Goal: Complete application form

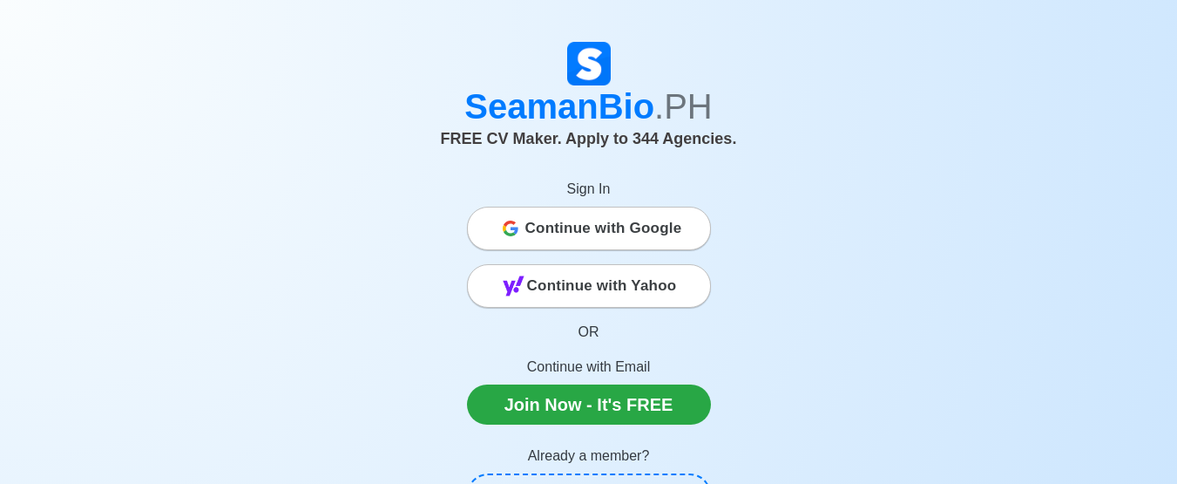
click at [565, 226] on span "Continue with Google" at bounding box center [603, 228] width 157 height 35
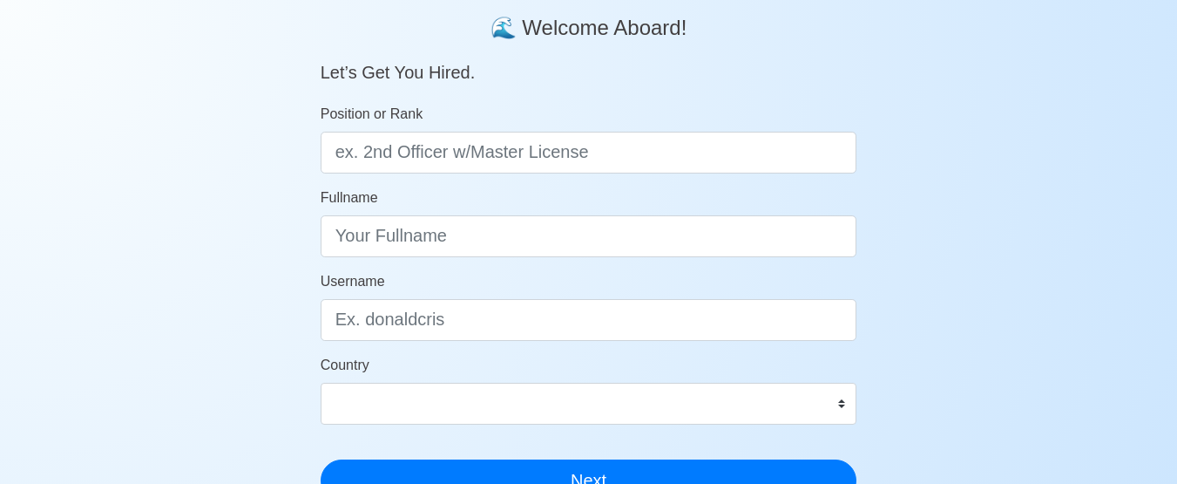
scroll to position [174, 0]
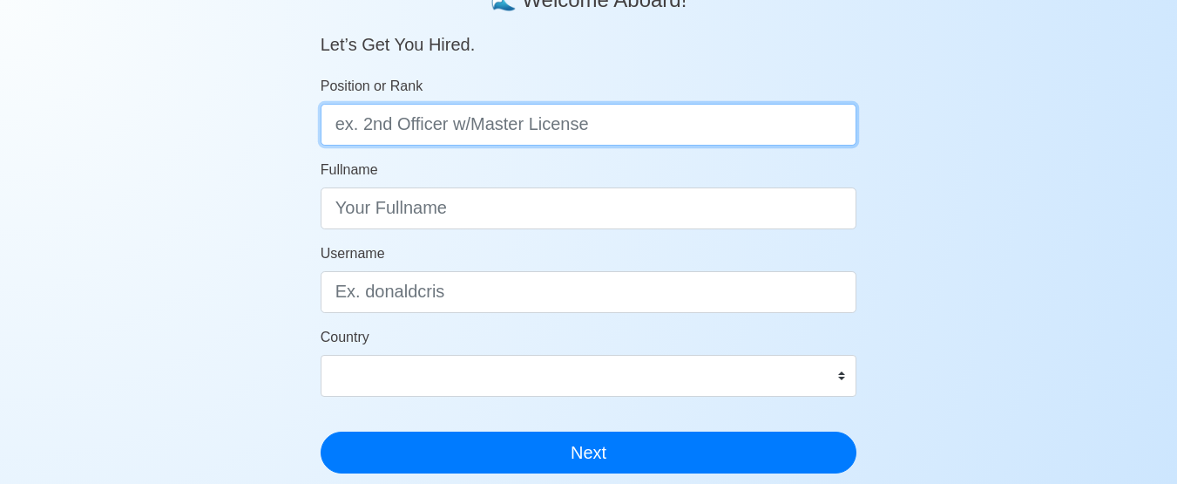
click at [504, 117] on input "Position or Rank" at bounding box center [589, 125] width 537 height 42
type input "C"
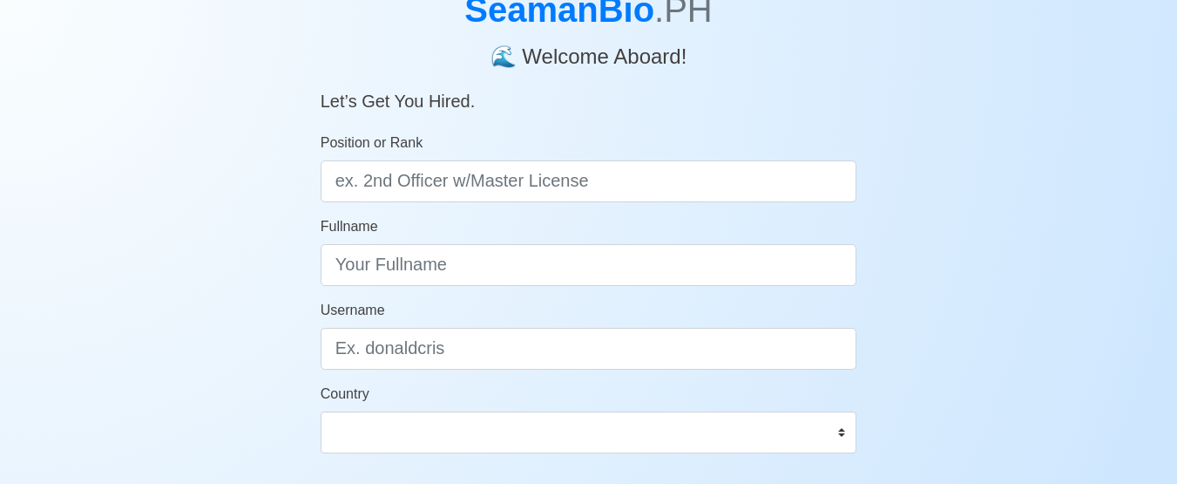
scroll to position [87, 0]
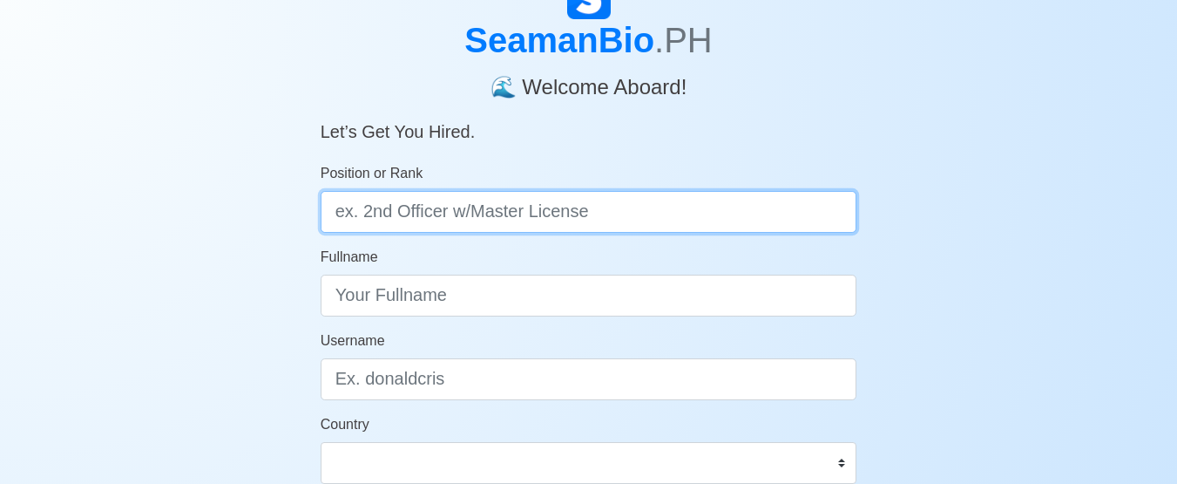
click at [635, 219] on input "Position or Rank" at bounding box center [589, 212] width 537 height 42
type input "d"
type input "Deck Cadet"
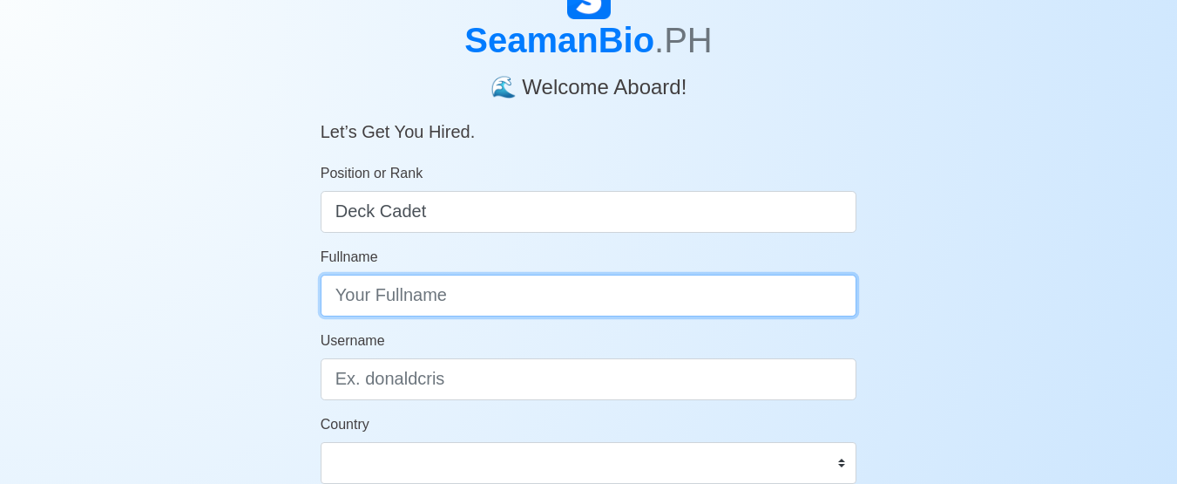
click at [440, 296] on input "Fullname" at bounding box center [589, 295] width 537 height 42
type input "j"
type input "J"
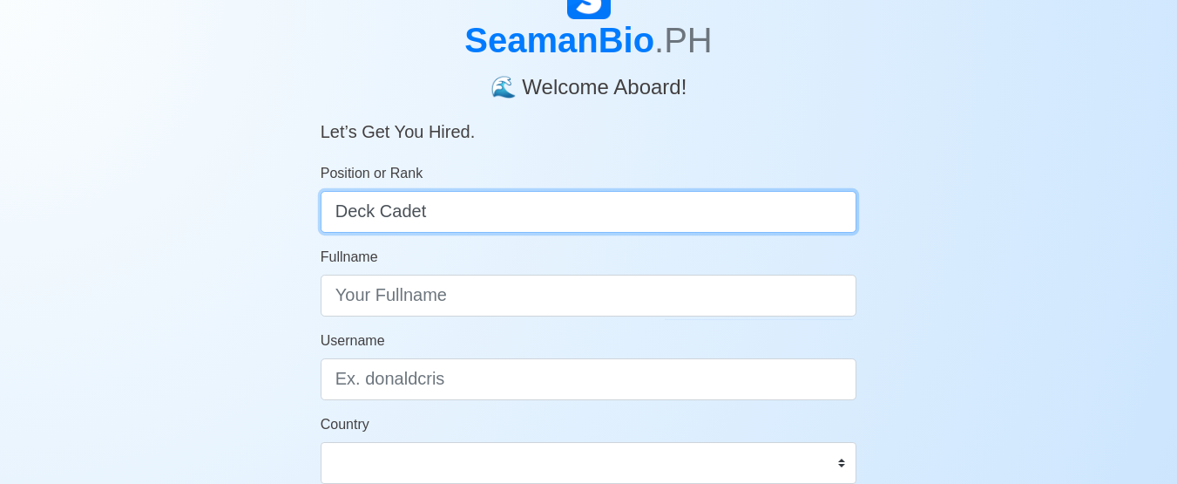
click at [490, 206] on input "Deck Cadet" at bounding box center [589, 212] width 537 height 42
type input "D"
type input "DECK CADET"
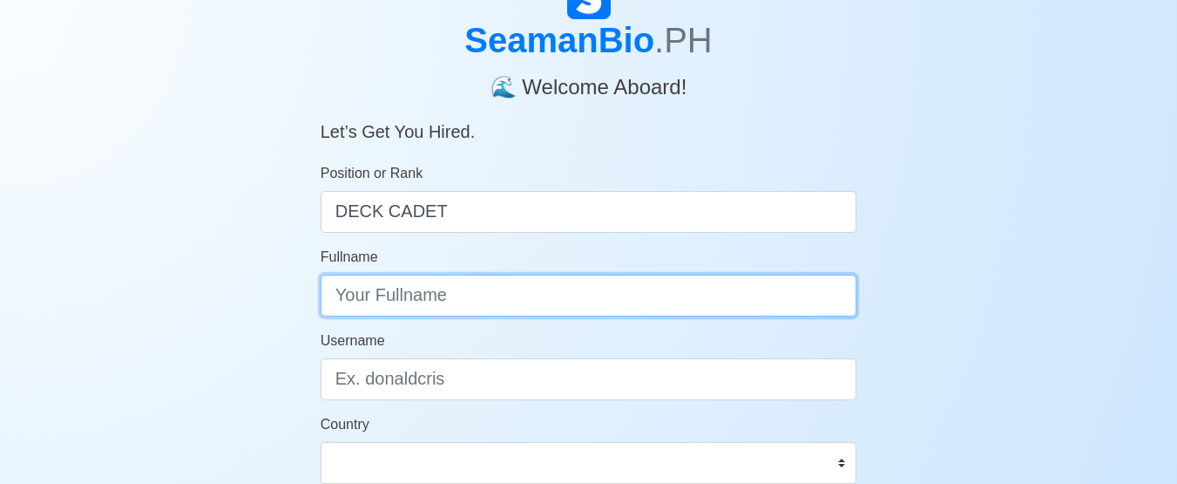
click at [534, 297] on input "Fullname" at bounding box center [589, 295] width 537 height 42
click at [429, 308] on input "JENNERICK BUNTAG" at bounding box center [589, 295] width 537 height 42
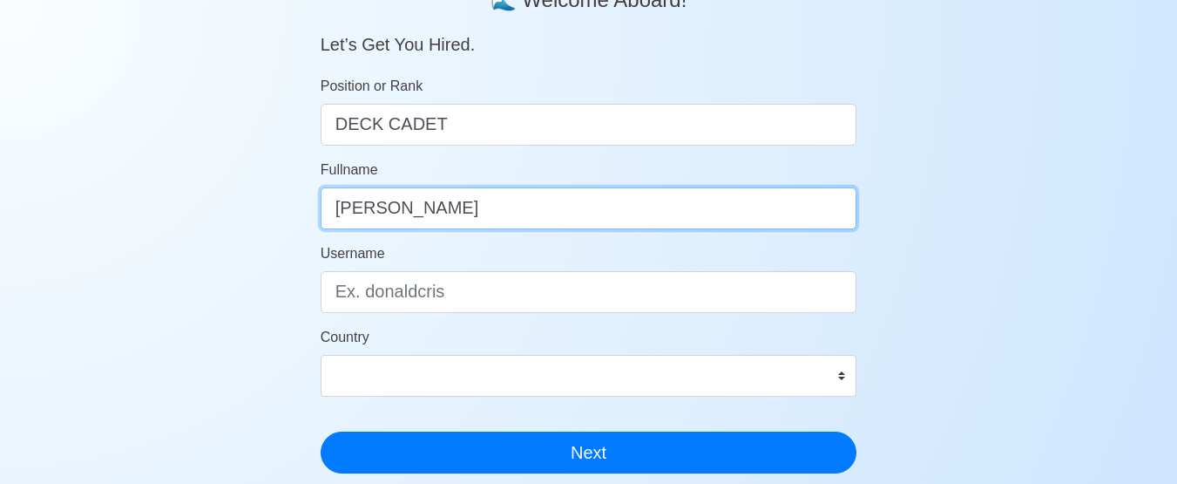
type input "JENNERICK ABUYOG BUNTAG"
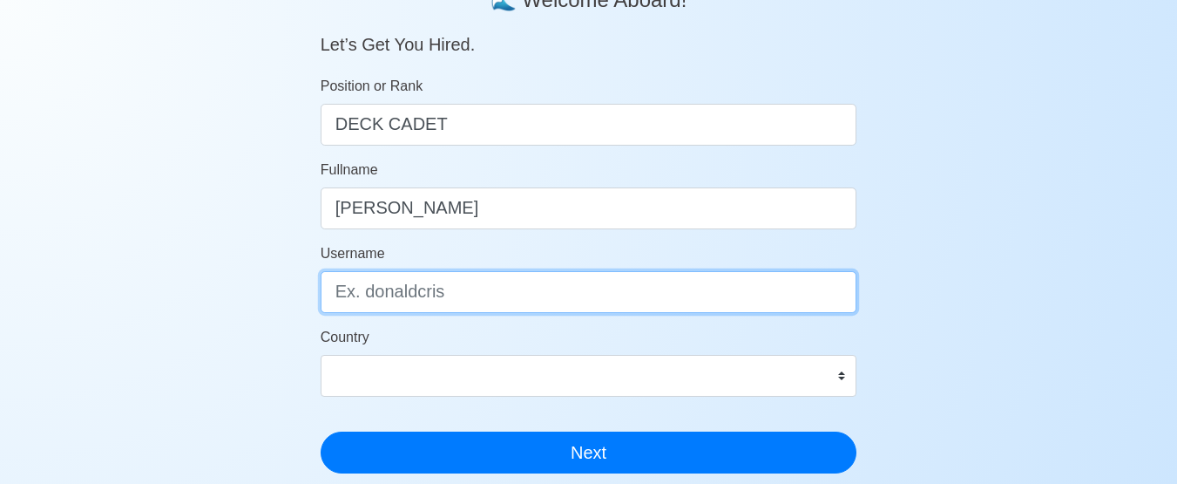
click at [436, 291] on input "Username" at bounding box center [589, 292] width 537 height 42
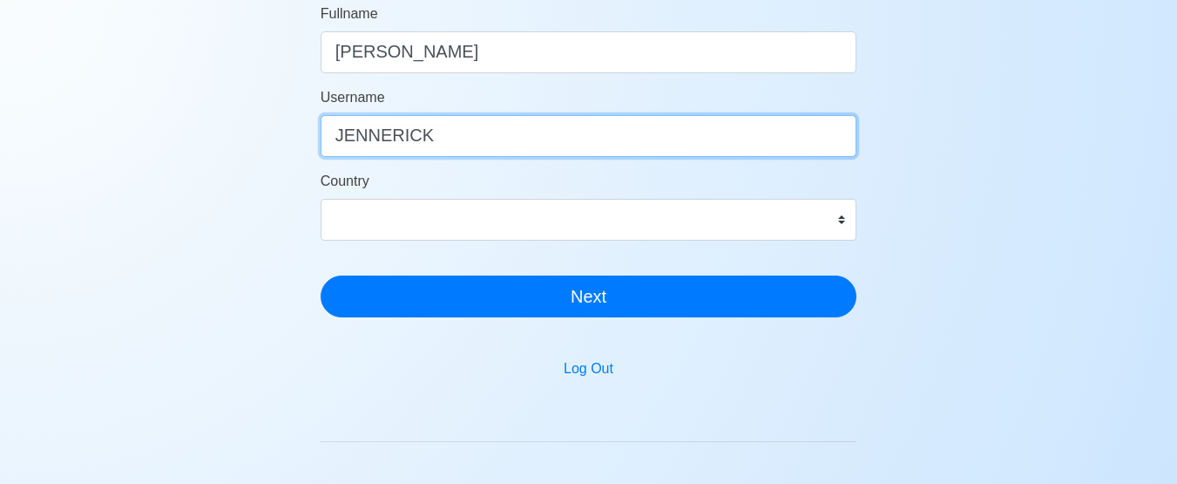
scroll to position [348, 0]
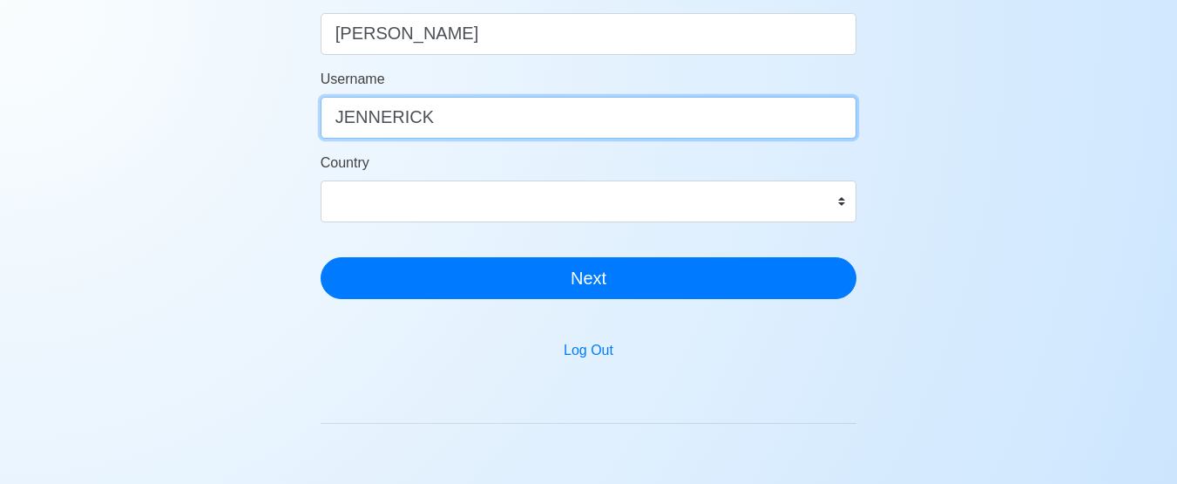
type input "JENNERICK"
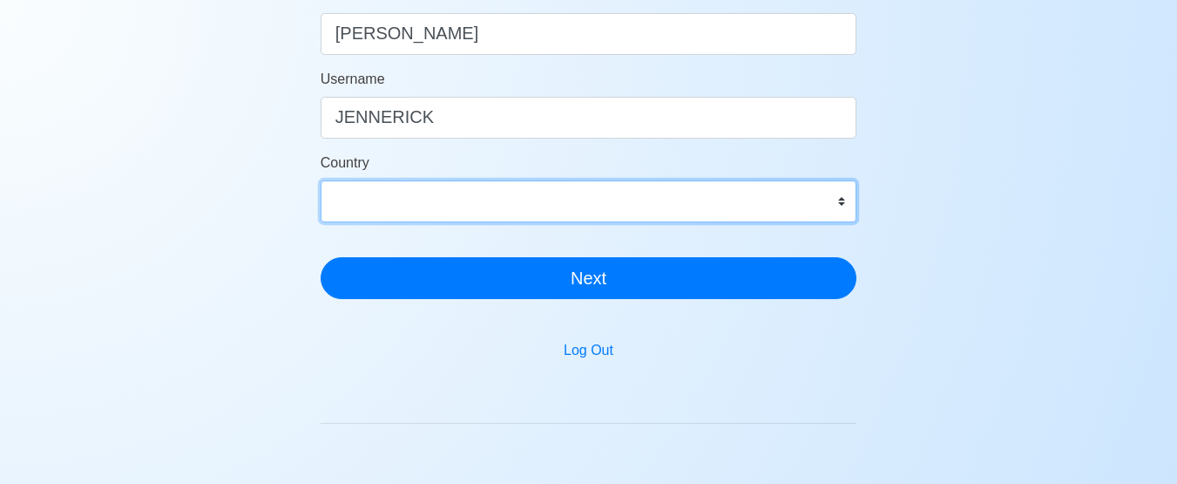
click at [846, 205] on select "Afghanistan Åland Islands Albania Algeria American Samoa Andorra Angola Anguill…" at bounding box center [589, 201] width 537 height 42
select select "PH"
click at [321, 180] on select "Afghanistan Åland Islands Albania Algeria American Samoa Andorra Angola Anguill…" at bounding box center [589, 201] width 537 height 42
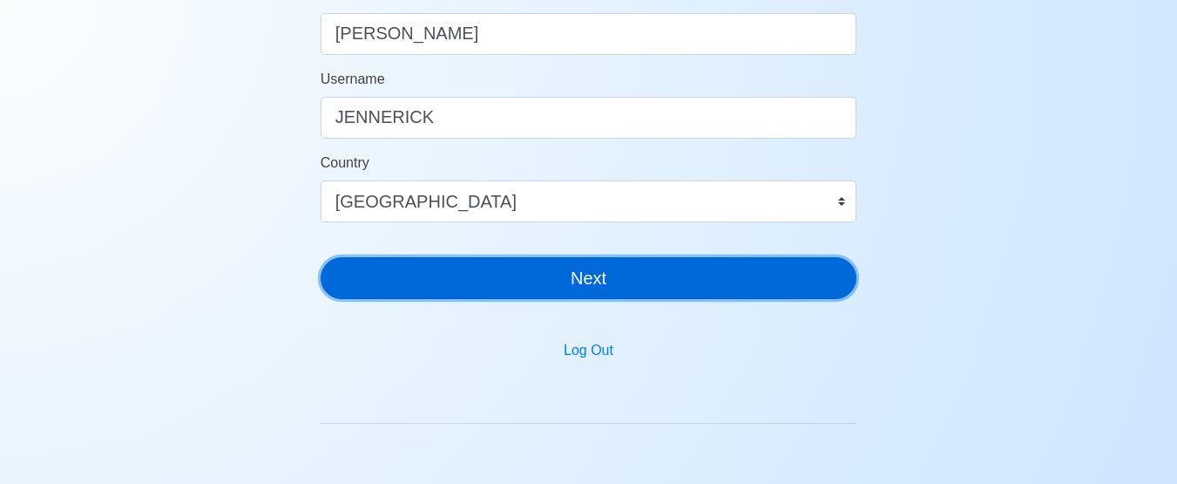
click at [626, 274] on button "Next" at bounding box center [589, 278] width 537 height 42
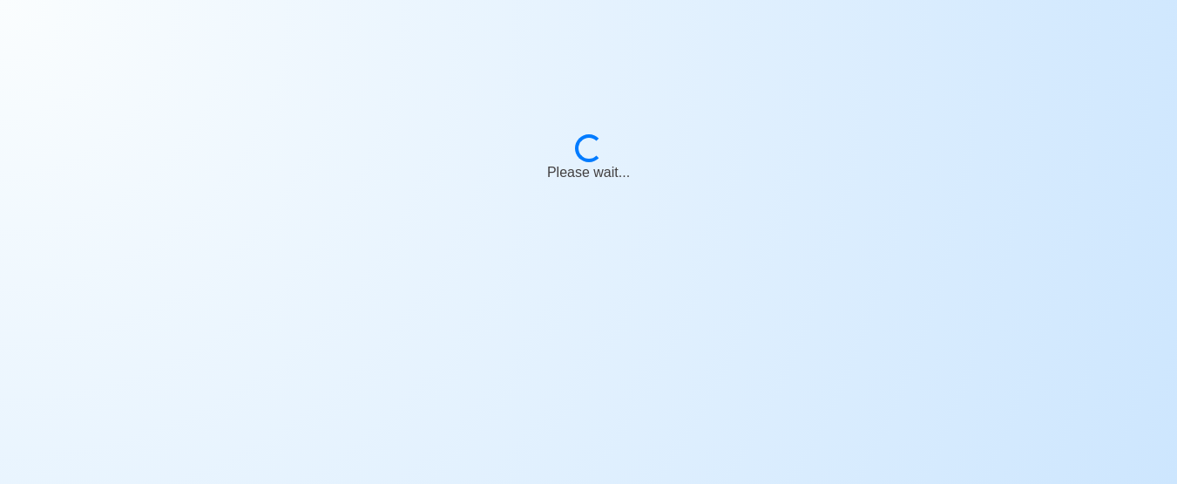
scroll to position [21, 0]
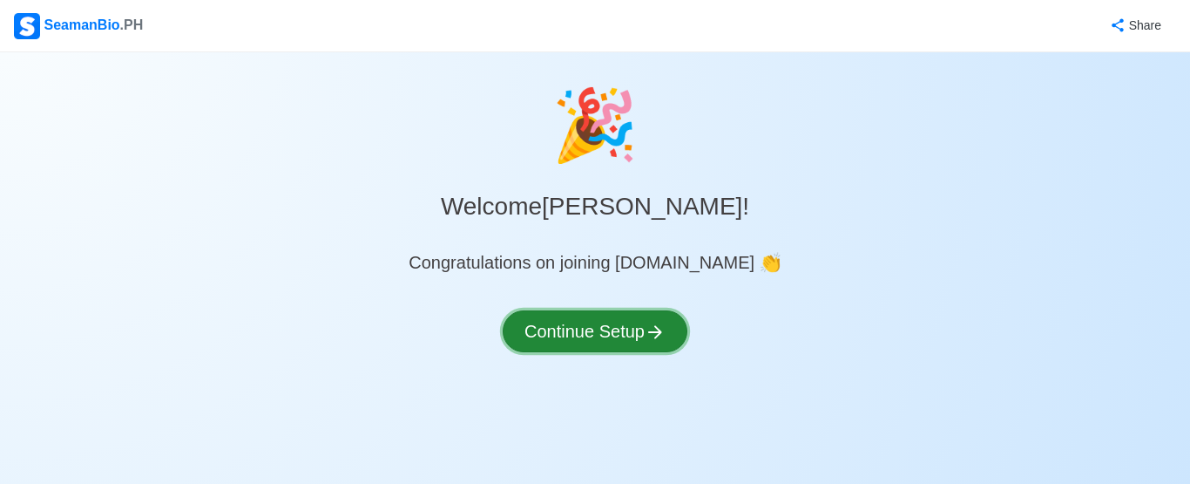
click at [585, 343] on div "🎉 Welcome JENNERICK ABUYOG BUNTAG ! Congratulations on joining SeamanBio.PH 👏 C…" at bounding box center [595, 233] width 1190 height 321
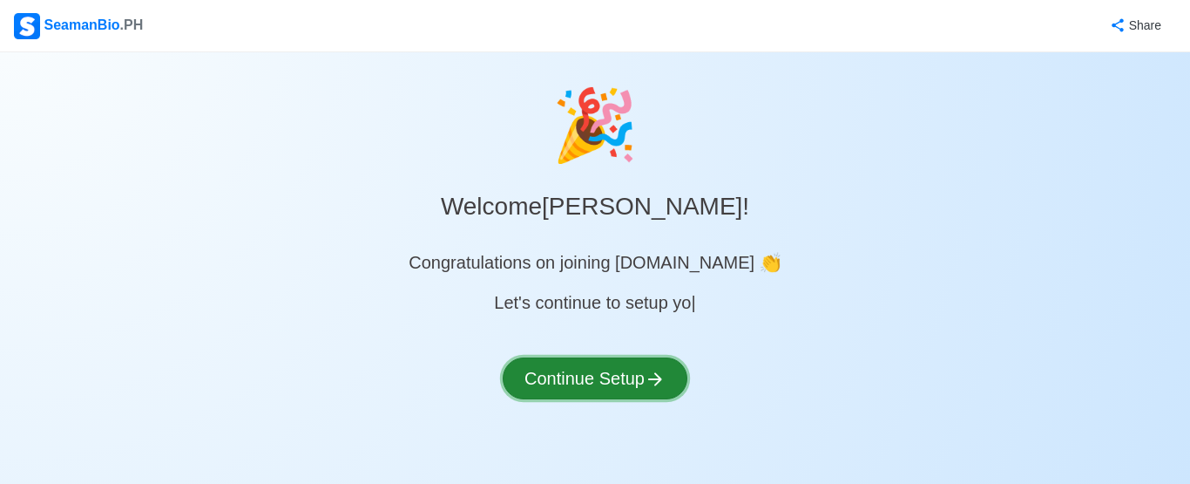
click at [588, 375] on button "Continue Setup" at bounding box center [595, 378] width 185 height 42
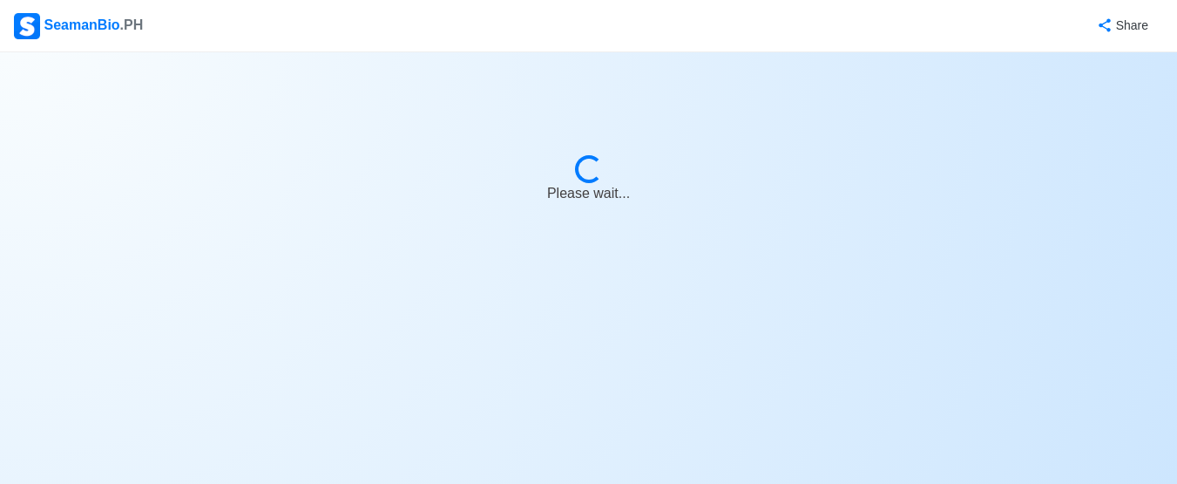
select select "Visible for Hiring"
select select "PH"
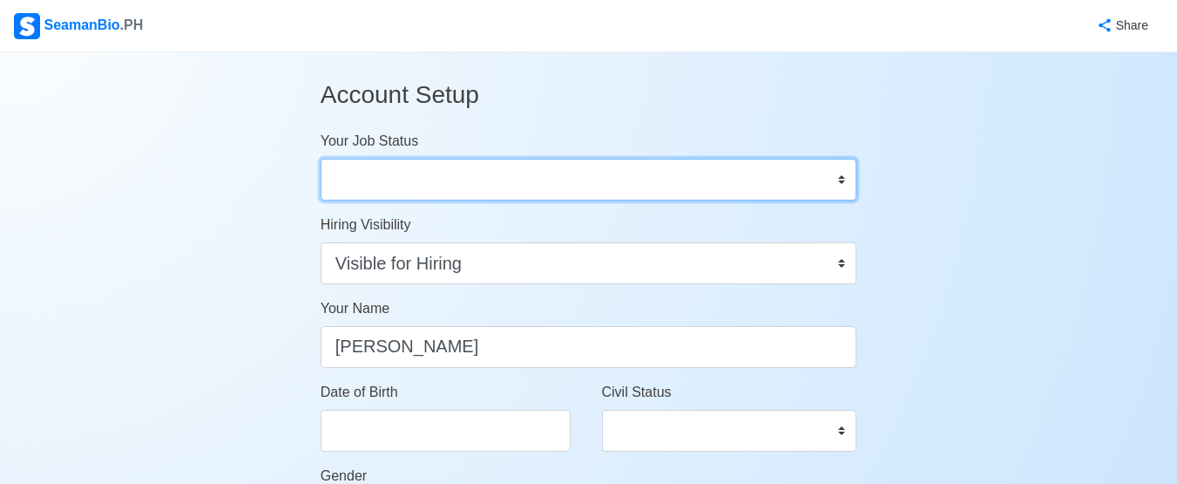
click at [840, 181] on select "Onboard Actively Looking for Job Not Looking for Job" at bounding box center [589, 180] width 537 height 42
select select "Actively Looking for Job"
click at [321, 159] on select "Onboard Actively Looking for Job Not Looking for Job" at bounding box center [589, 180] width 537 height 42
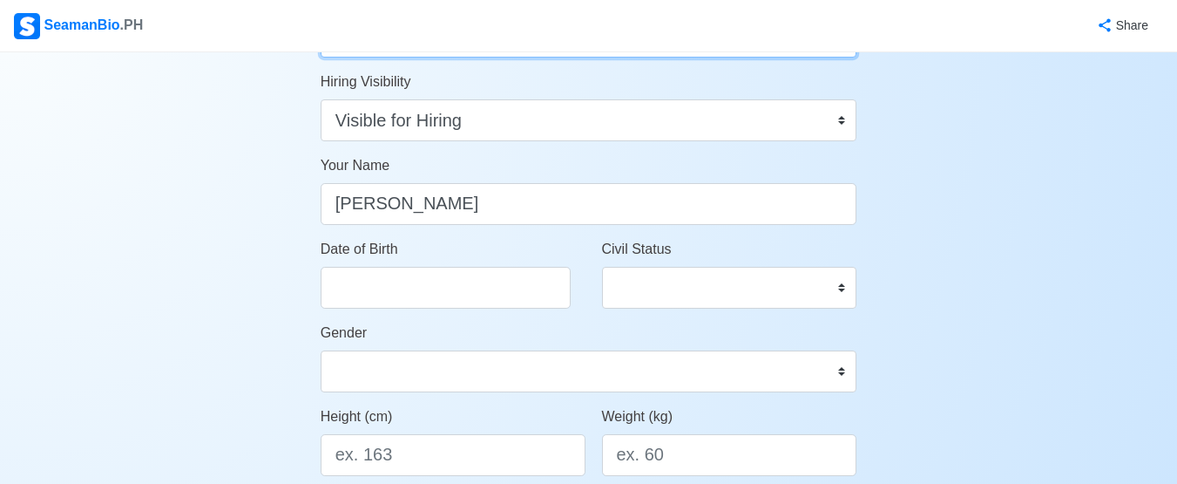
scroll to position [174, 0]
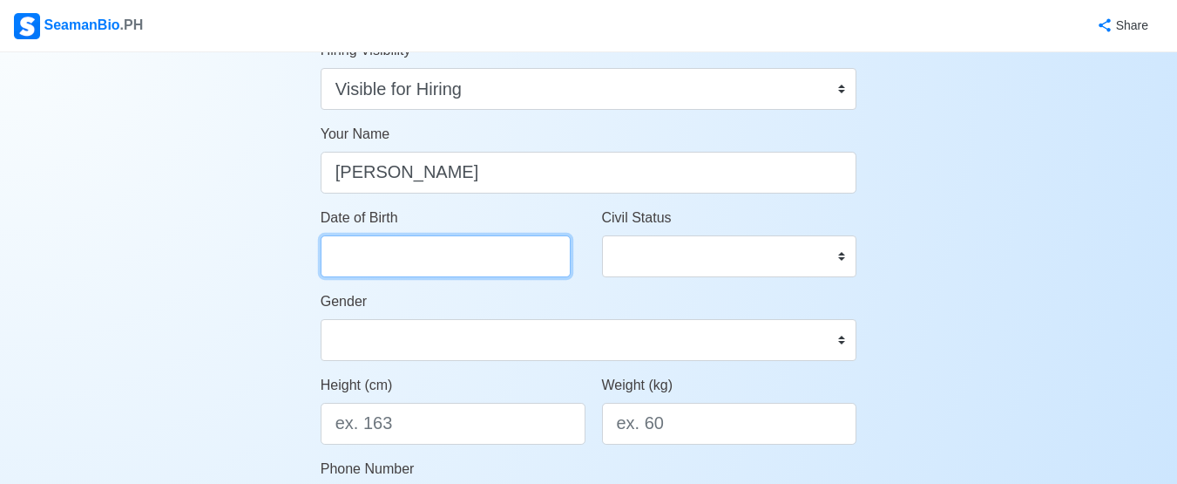
click at [511, 266] on input "Date of Birth" at bounding box center [446, 256] width 250 height 42
select select "****"
select select "*******"
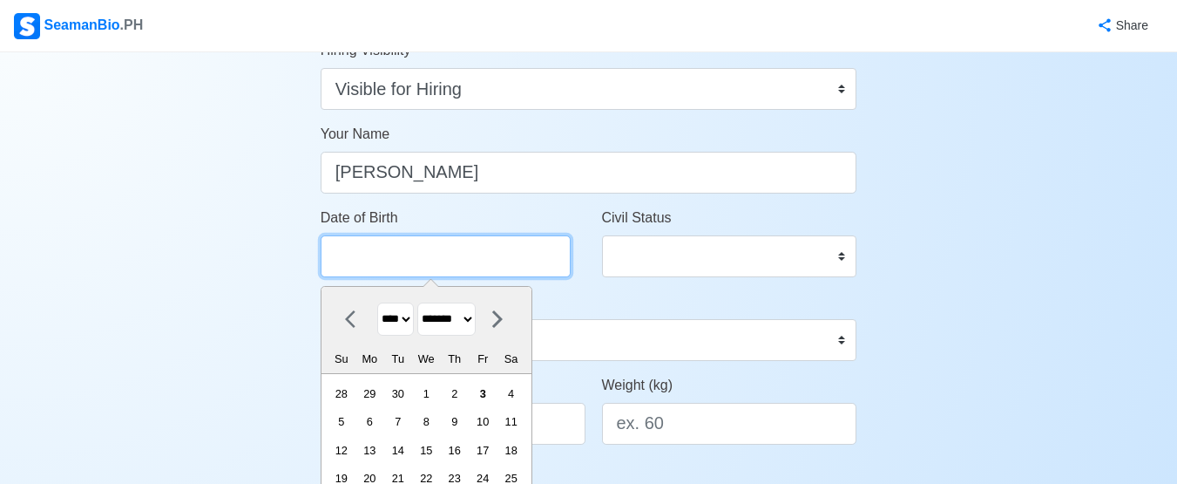
click at [511, 266] on input "Date of Birth" at bounding box center [446, 256] width 250 height 42
click at [414, 316] on select "**** **** **** **** **** **** **** **** **** **** **** **** **** **** **** ****…" at bounding box center [395, 319] width 37 height 34
select select "****"
click at [377, 302] on select "**** **** **** **** **** **** **** **** **** **** **** **** **** **** **** ****…" at bounding box center [395, 319] width 37 height 34
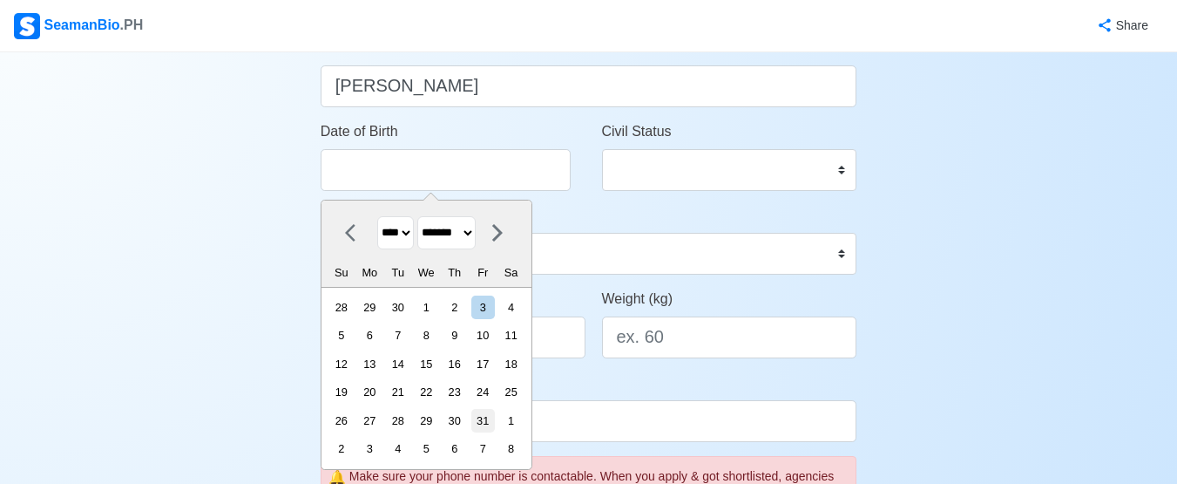
scroll to position [261, 0]
click at [381, 392] on div "20" at bounding box center [370, 391] width 24 height 24
type input "10/20/2003"
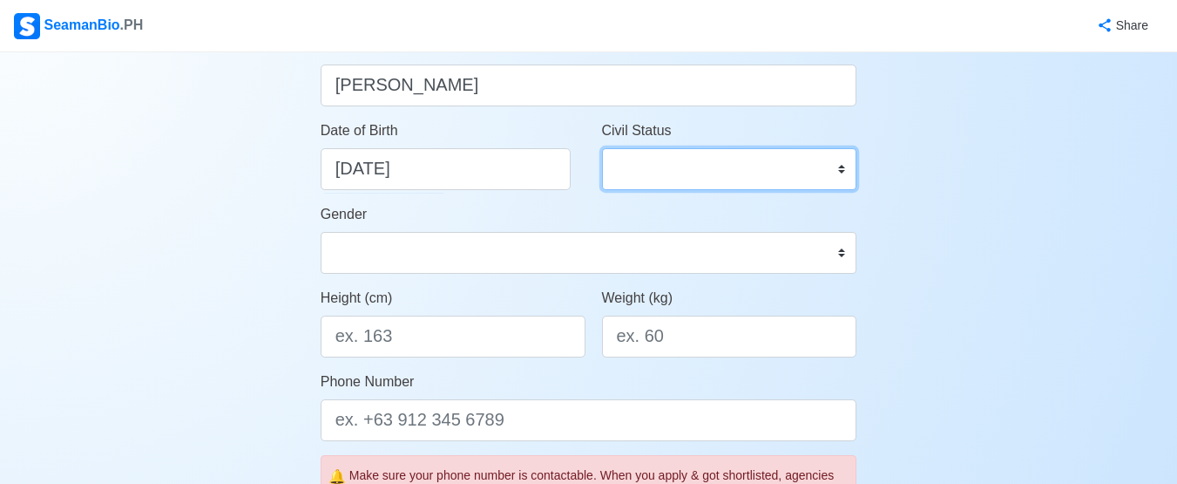
click at [833, 166] on select "Single Married Widowed Separated" at bounding box center [729, 169] width 255 height 42
select select "Single"
click at [602, 148] on select "Single Married Widowed Separated" at bounding box center [729, 169] width 255 height 42
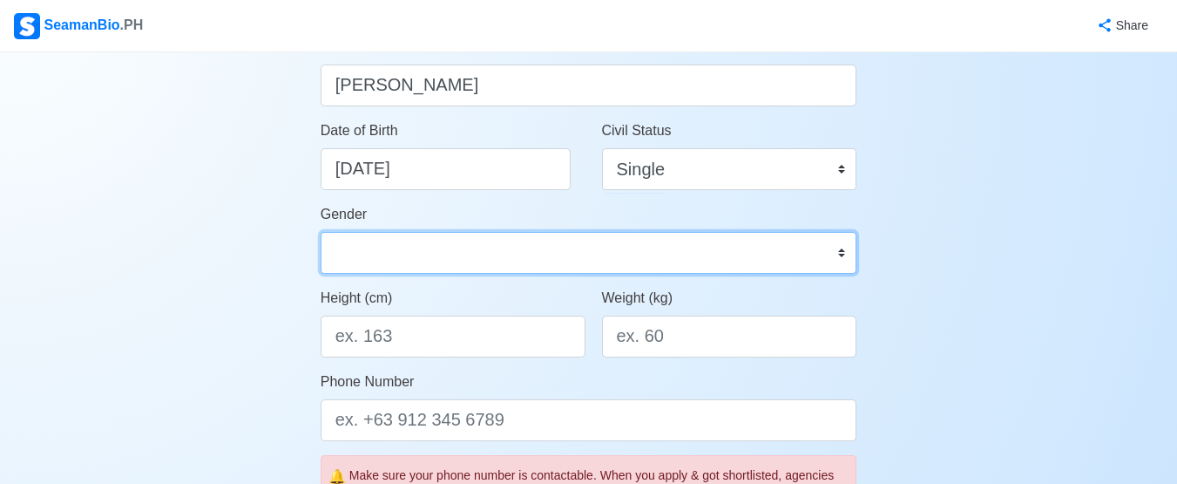
click at [520, 252] on select "Male Female" at bounding box center [589, 253] width 537 height 42
select select "Male"
click at [321, 232] on select "Male Female" at bounding box center [589, 253] width 537 height 42
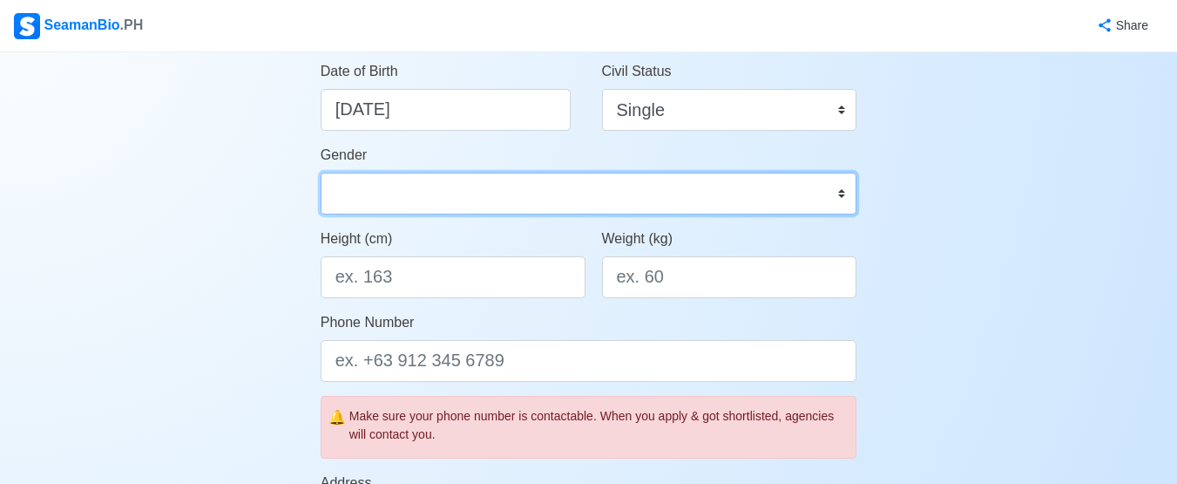
scroll to position [436, 0]
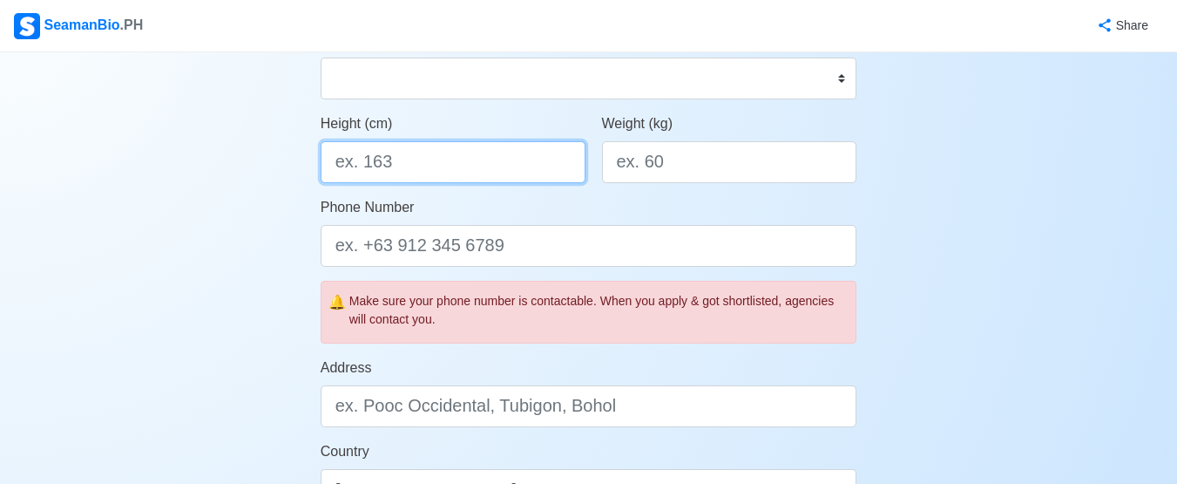
click at [470, 143] on input "Height (cm)" at bounding box center [453, 162] width 265 height 42
click at [495, 166] on input "Height (cm)" at bounding box center [453, 162] width 265 height 42
type input "167.64"
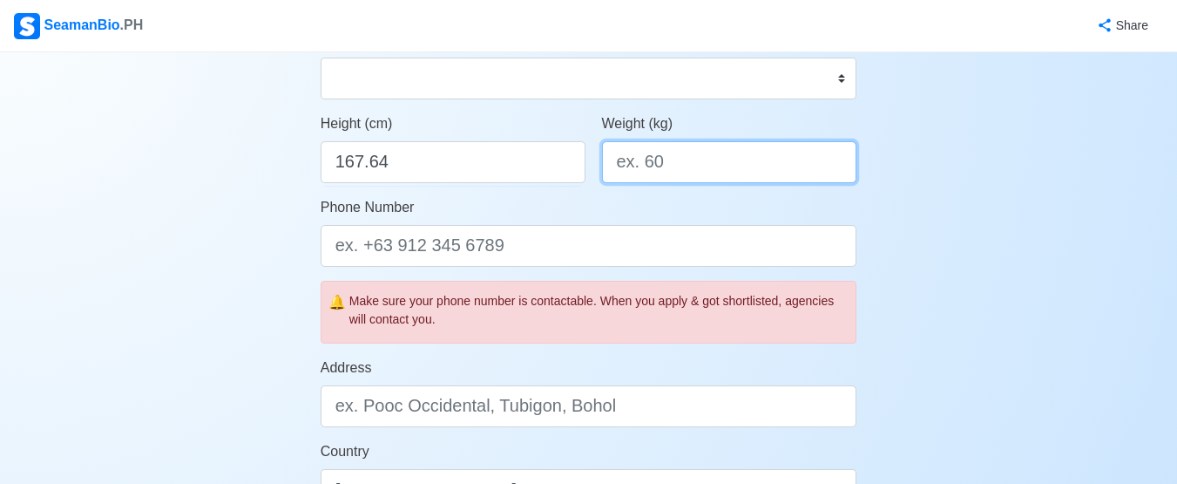
click at [756, 172] on input "Weight (kg)" at bounding box center [729, 162] width 255 height 42
type input "58"
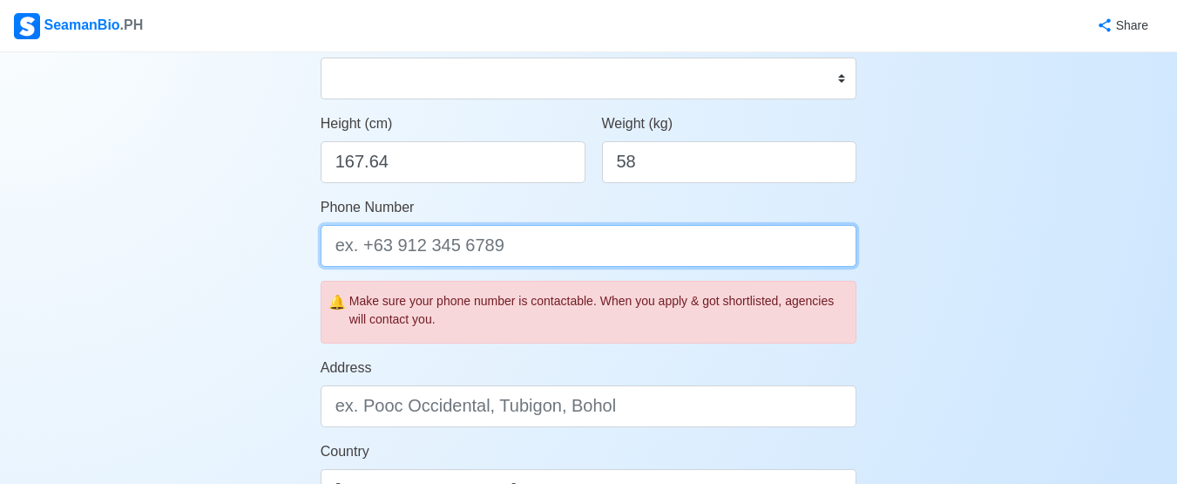
click at [510, 244] on input "Phone Number" at bounding box center [589, 246] width 537 height 42
type input "0"
type input "="
type input "+"
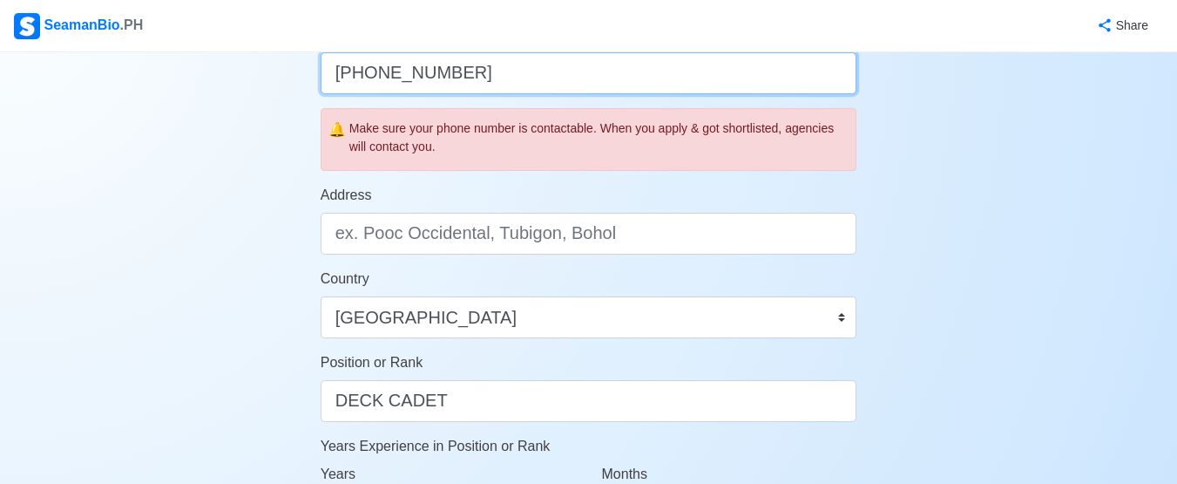
scroll to position [610, 0]
type input "+63 9487044854"
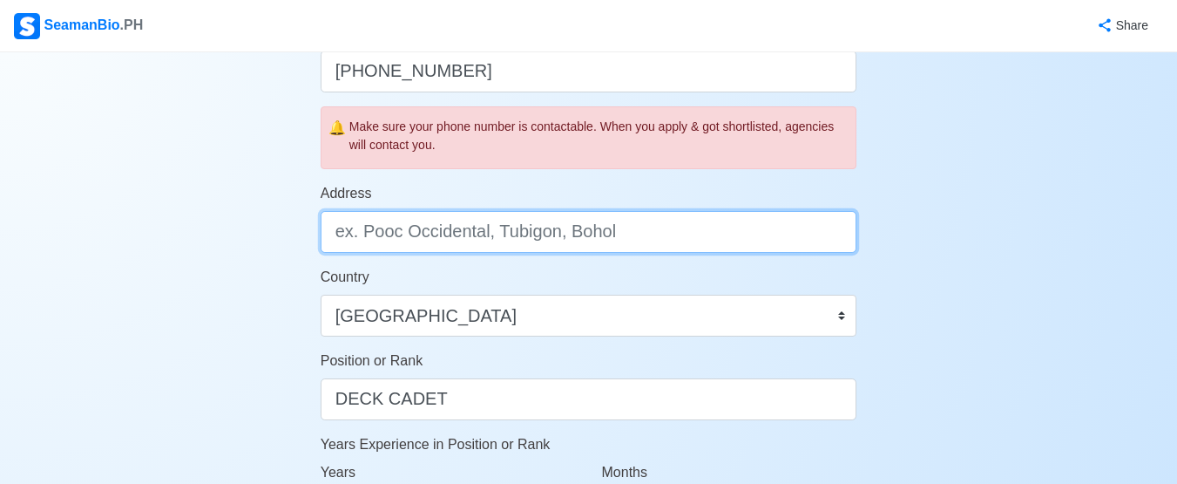
click at [619, 240] on input "Address" at bounding box center [589, 232] width 537 height 42
type input "p"
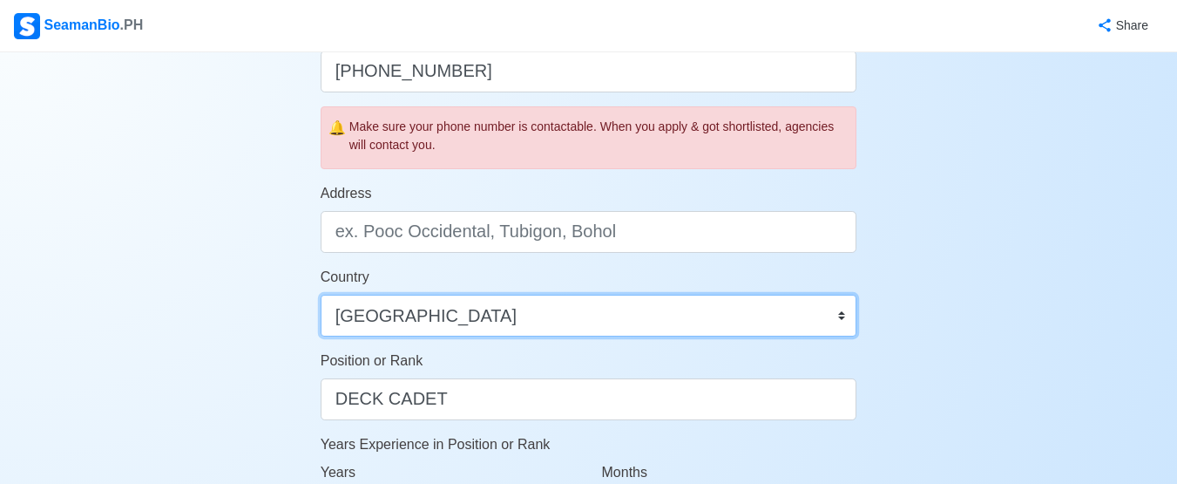
select select "PN"
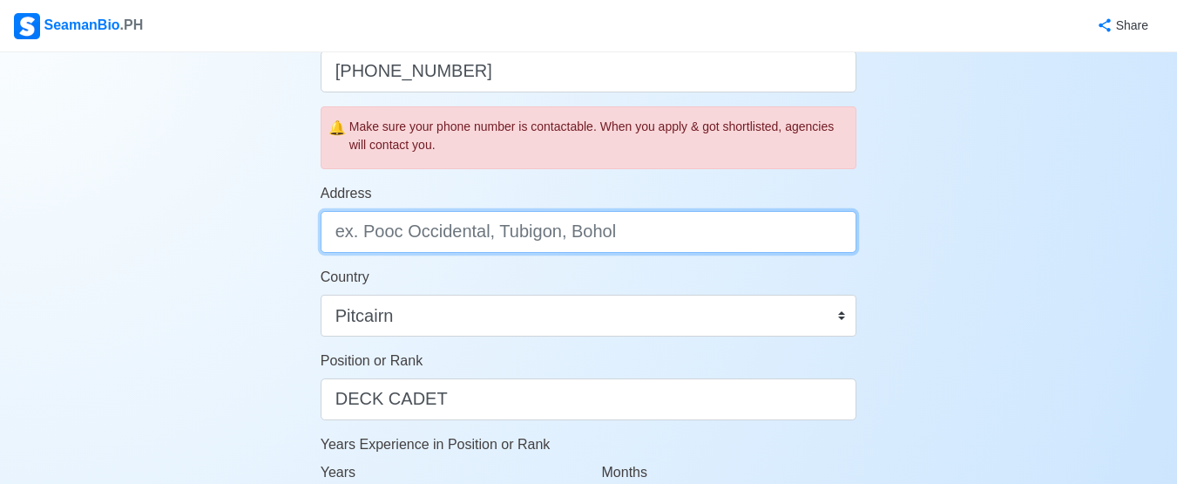
click at [585, 237] on input "Address" at bounding box center [589, 232] width 537 height 42
paste input "Ñ"
type input "PUROK CHICO BONGCAWIL STO NIÑO PANABO CITY DAVAO ORIENTAL"
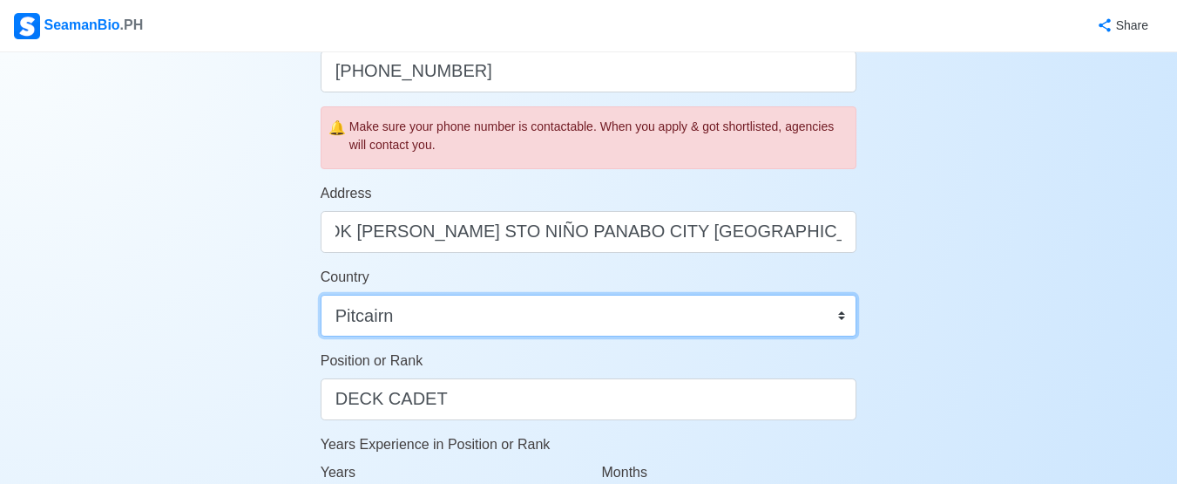
click at [833, 315] on select "Afghanistan Åland Islands Albania Algeria American Samoa Andorra Angola Anguill…" at bounding box center [589, 315] width 537 height 42
select select "PH"
click at [321, 294] on select "Afghanistan Åland Islands Albania Algeria American Samoa Andorra Angola Anguill…" at bounding box center [589, 315] width 537 height 42
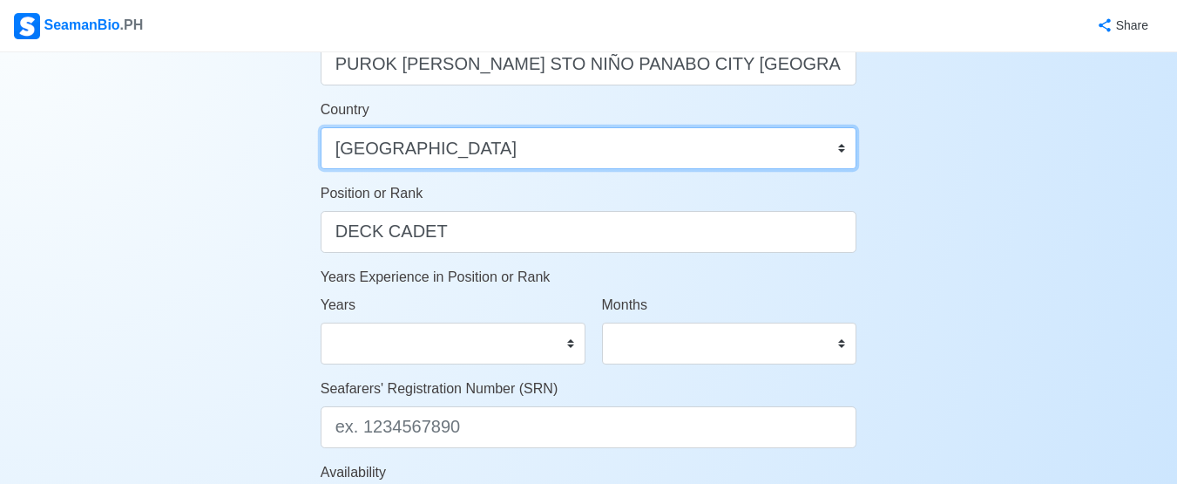
scroll to position [784, 0]
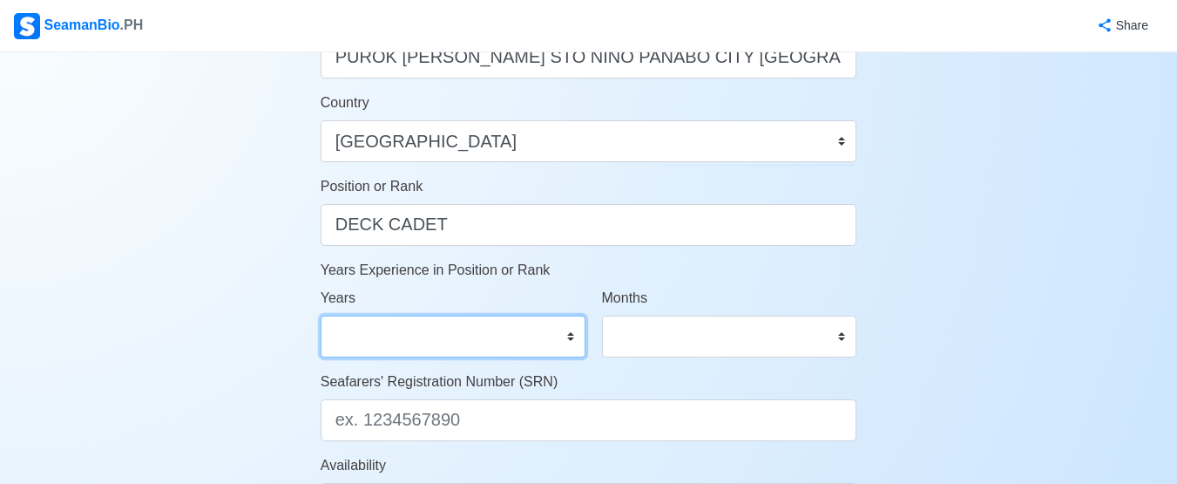
click at [567, 343] on select "0 1 2 3 4 5 6 7 8 9 10 11 12 13 14 15 16 17 18 19 20 21 22 23 24 25 26 27 28 29…" at bounding box center [453, 336] width 265 height 42
click at [572, 335] on select "0 1 2 3 4 5 6 7 8 9 10 11 12 13 14 15 16 17 18 19 20 21 22 23 24 25 26 27 28 29…" at bounding box center [453, 336] width 265 height 42
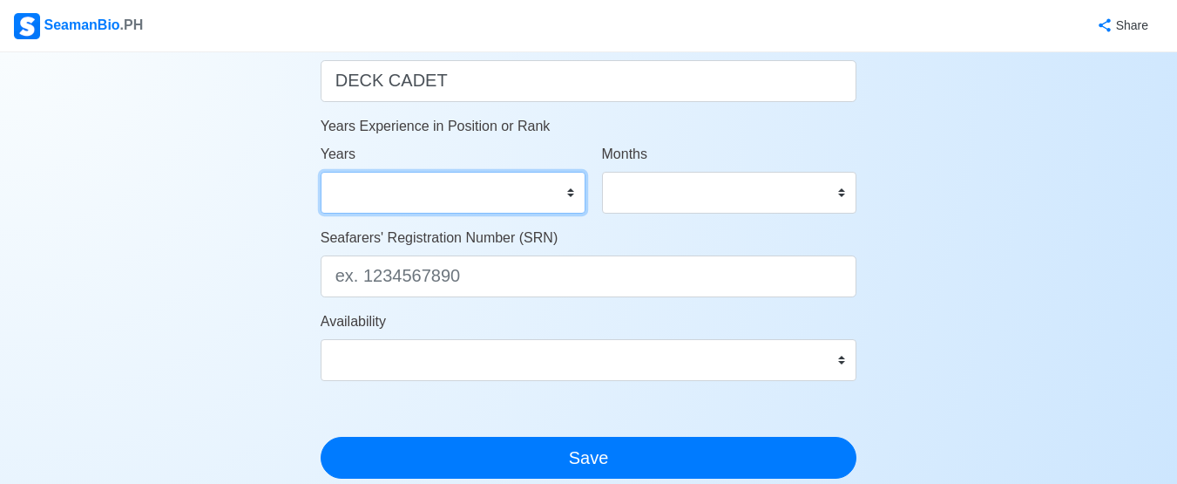
scroll to position [958, 0]
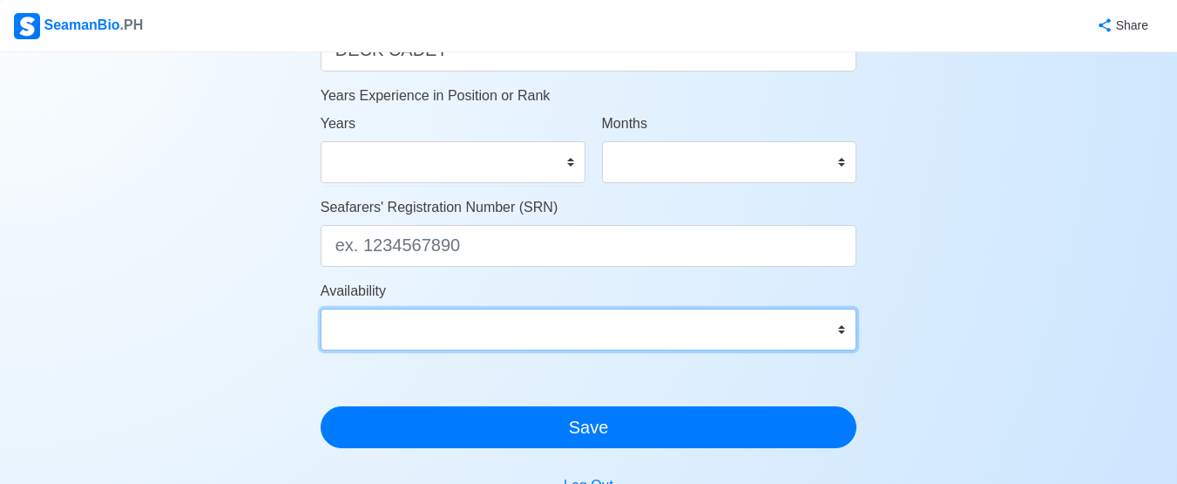
click at [838, 335] on select "Immediate Nov 2025 Dec 2025 Jan 2026 Feb 2026 Mar 2026 Apr 2026 May 2026 Jun 20…" at bounding box center [589, 329] width 537 height 42
select select "1761926400000"
click at [321, 308] on select "Immediate Nov 2025 Dec 2025 Jan 2026 Feb 2026 Mar 2026 Apr 2026 May 2026 Jun 20…" at bounding box center [589, 329] width 537 height 42
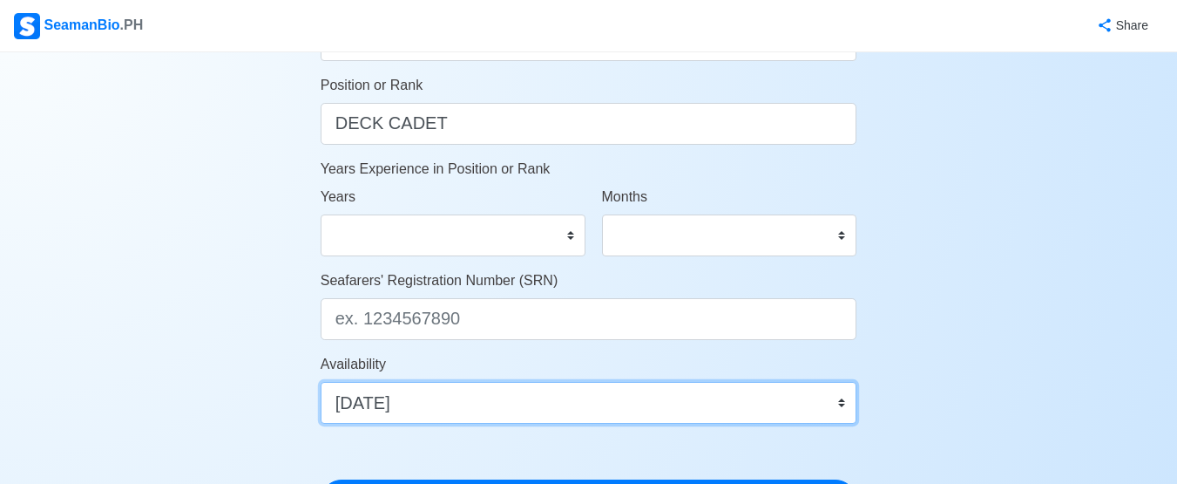
scroll to position [876, 0]
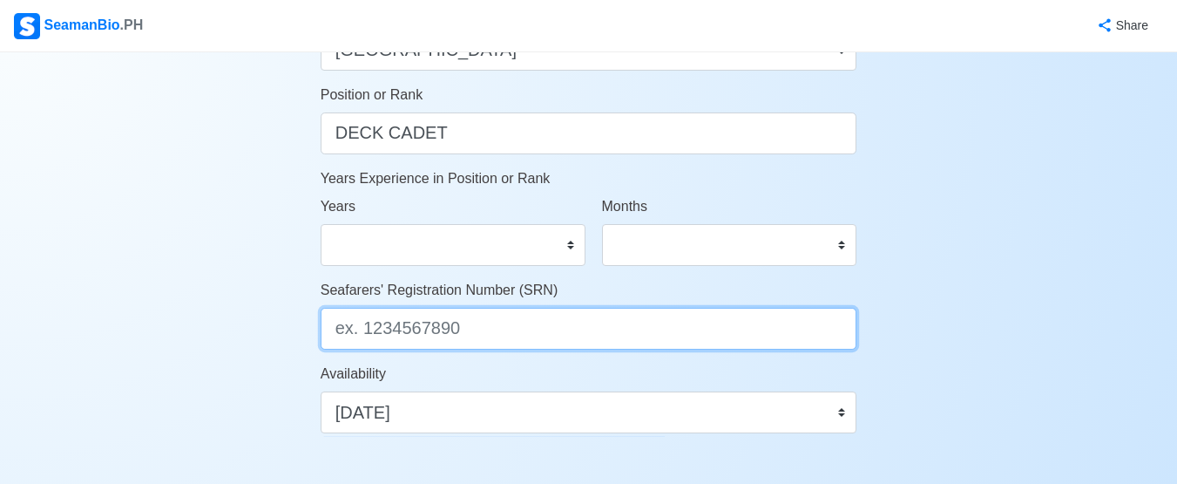
click at [479, 335] on input "Seafarers' Registration Number (SRN)" at bounding box center [589, 329] width 537 height 42
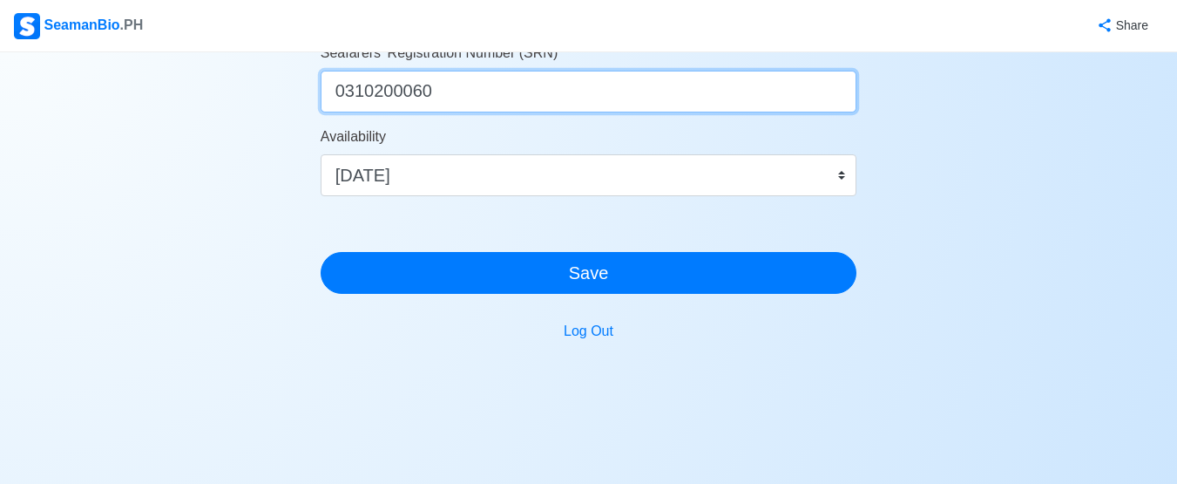
scroll to position [1137, 0]
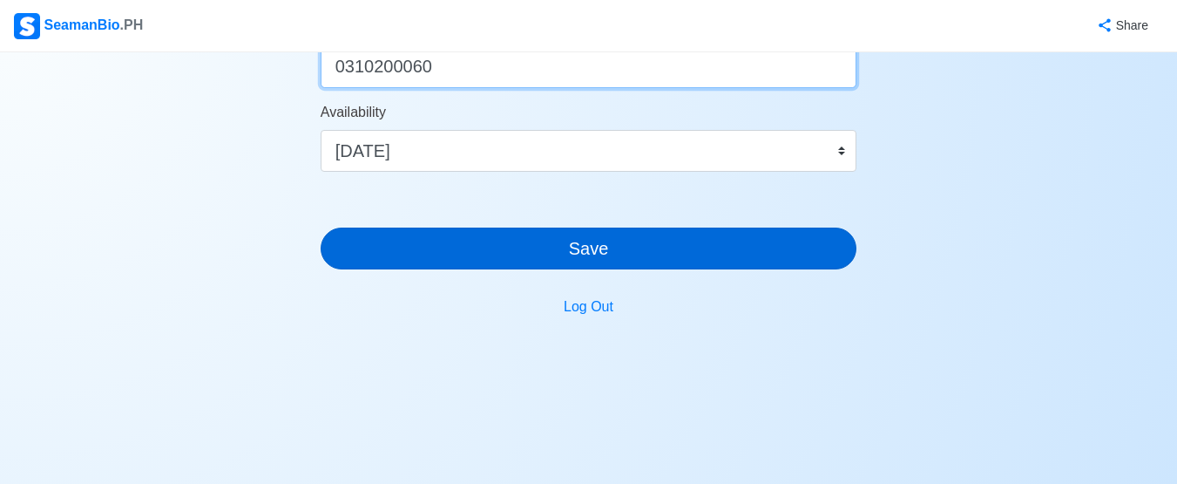
type input "0310200060"
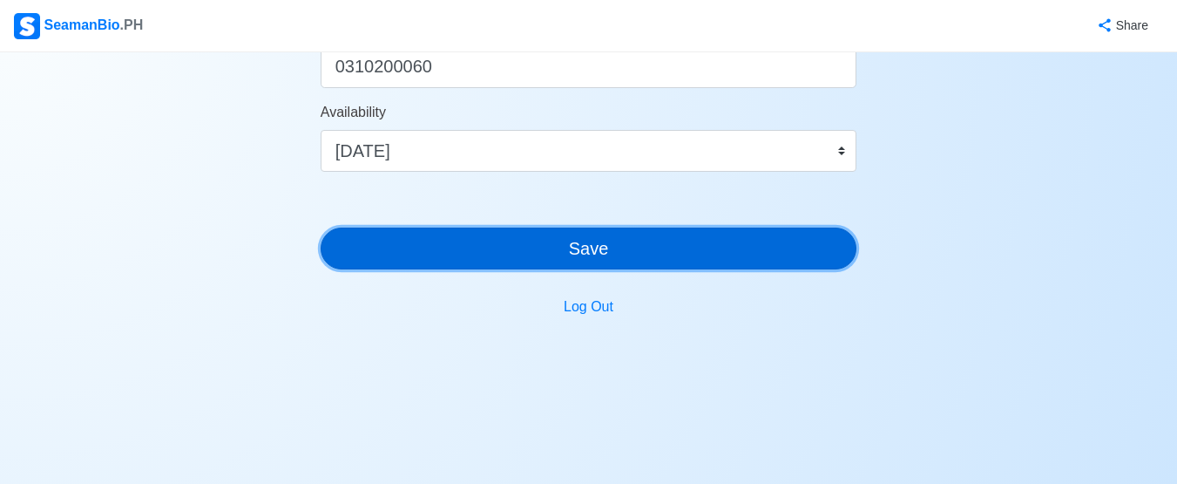
click at [593, 240] on button "Save" at bounding box center [589, 248] width 537 height 42
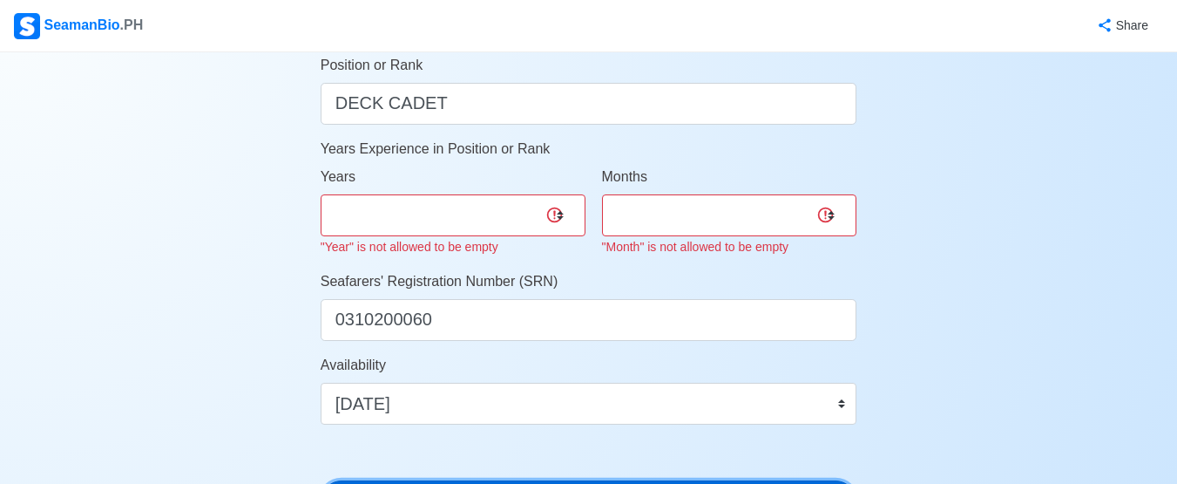
scroll to position [876, 0]
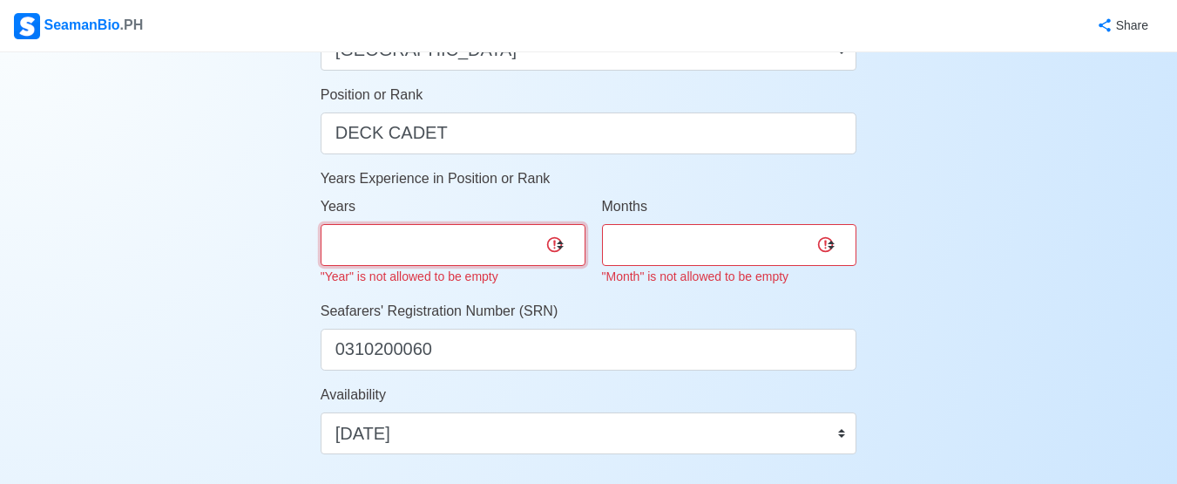
click at [558, 243] on select "0 1 2 3 4 5 6 7 8 9 10 11 12 13 14 15 16 17 18 19 20 21 22 23 24 25 26 27 28 29…" at bounding box center [453, 245] width 265 height 42
select select "0"
click at [321, 224] on select "0 1 2 3 4 5 6 7 8 9 10 11 12 13 14 15 16 17 18 19 20 21 22 23 24 25 26 27 28 29…" at bounding box center [453, 245] width 265 height 42
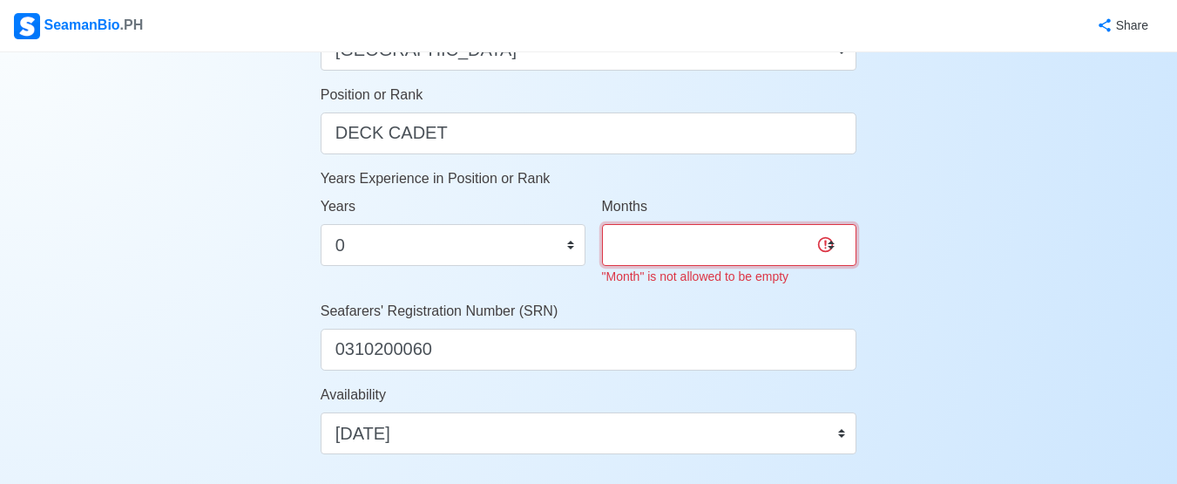
click at [833, 247] on select "0 1 2 3 4 5 6 7 8 9 10 11" at bounding box center [729, 245] width 255 height 42
select select "0"
click at [602, 224] on select "0 1 2 3 4 5 6 7 8 9 10 11" at bounding box center [729, 245] width 255 height 42
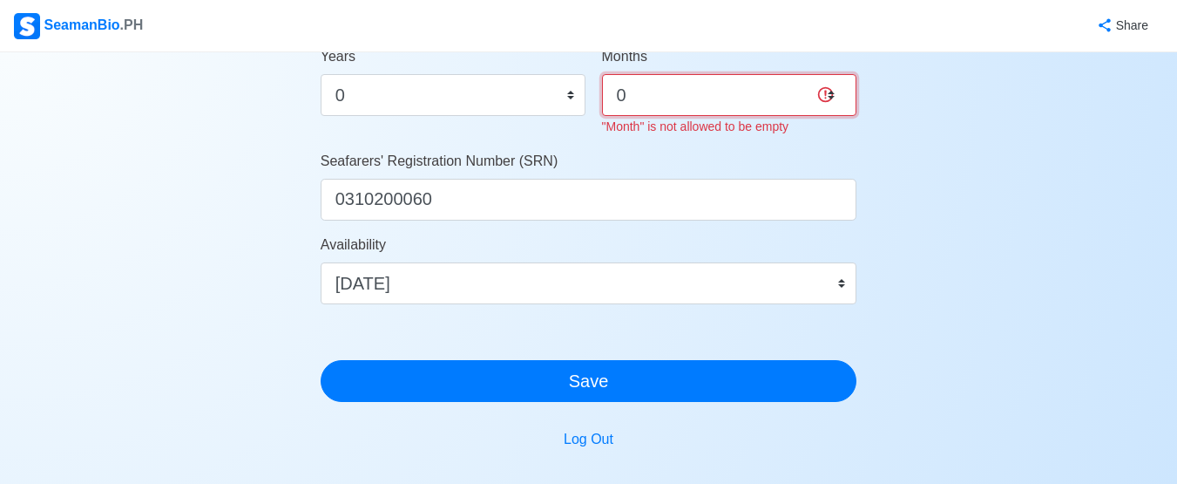
scroll to position [1050, 0]
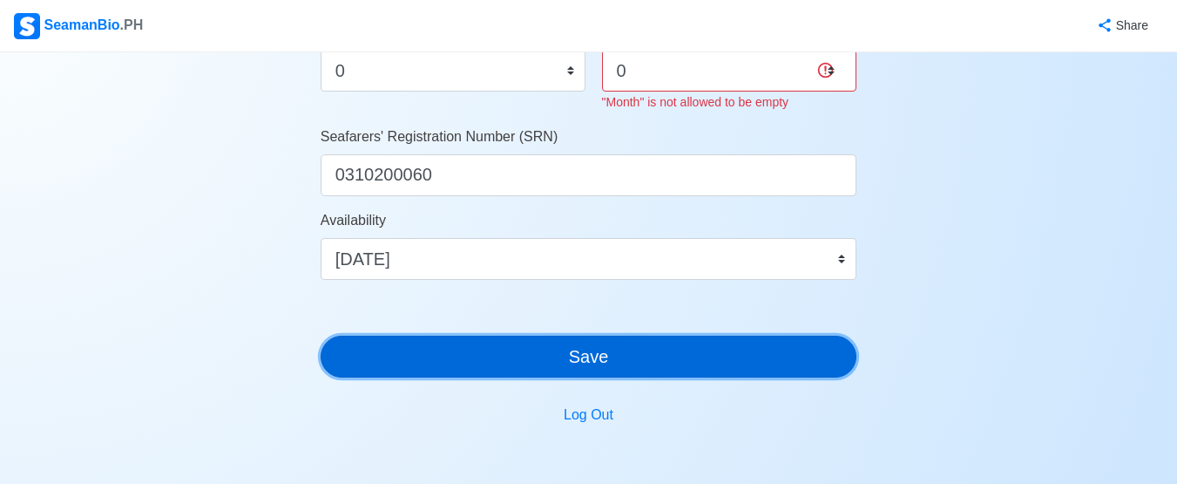
click at [524, 351] on button "Save" at bounding box center [589, 356] width 537 height 42
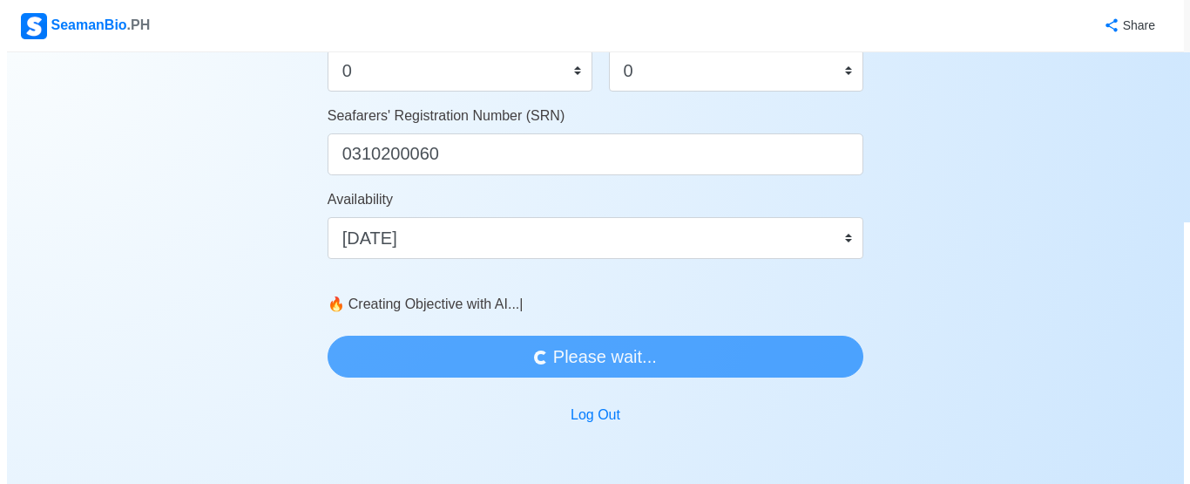
scroll to position [0, 0]
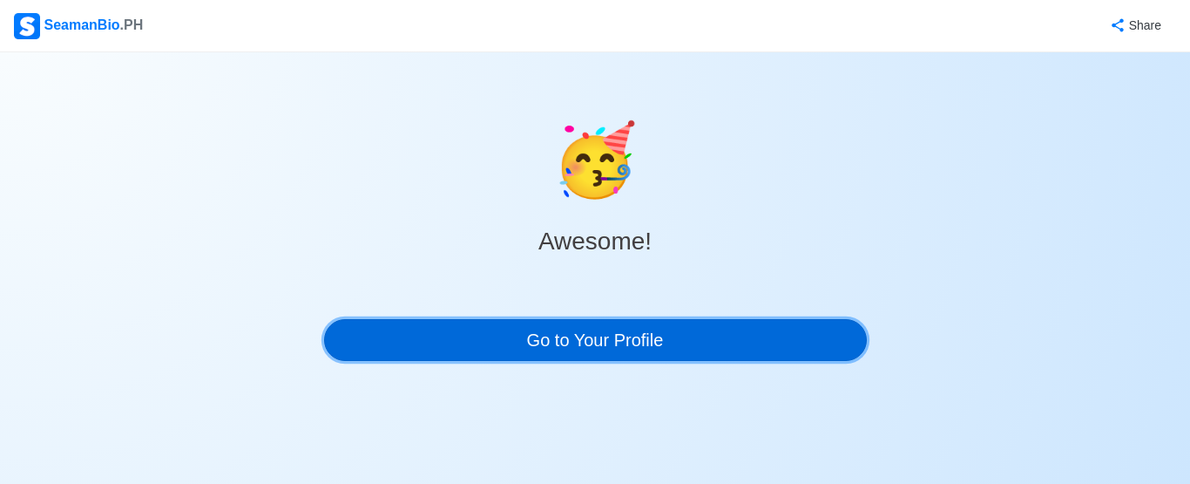
click at [544, 342] on link "Go to Your Profile" at bounding box center [595, 340] width 543 height 42
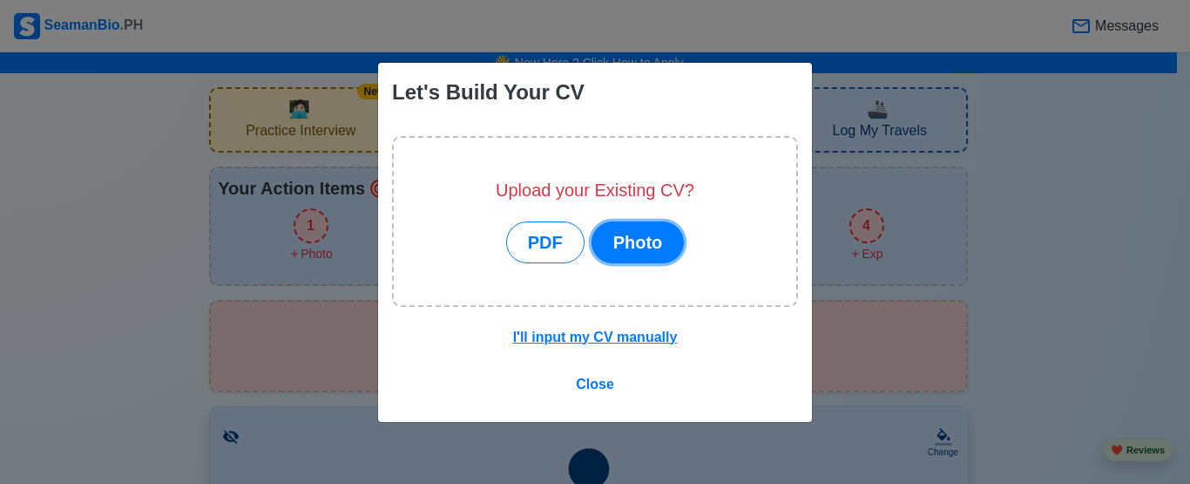
click at [619, 242] on button "Photo" at bounding box center [638, 242] width 93 height 42
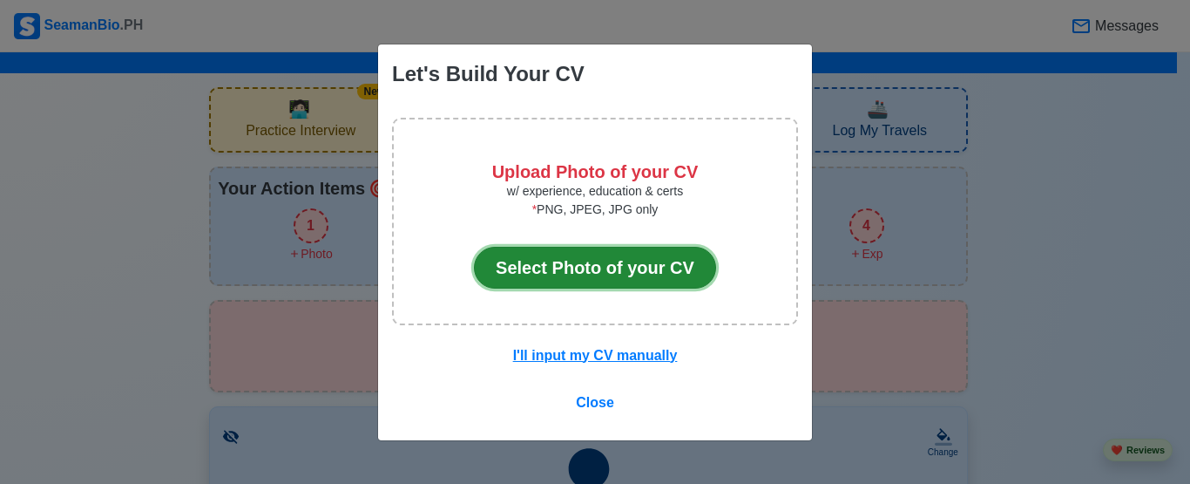
click at [605, 268] on button "Select Photo of your CV" at bounding box center [595, 268] width 242 height 42
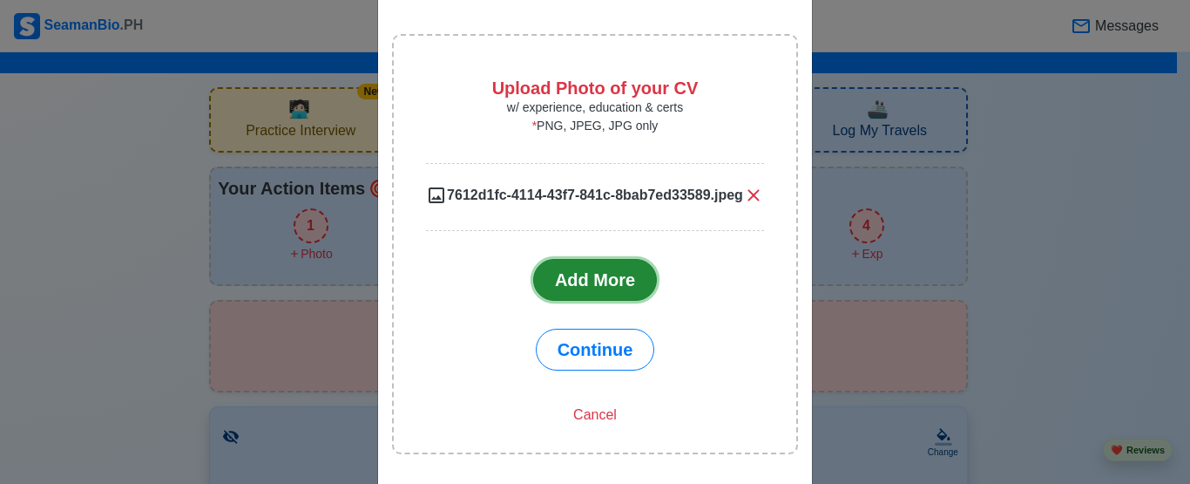
scroll to position [95, 0]
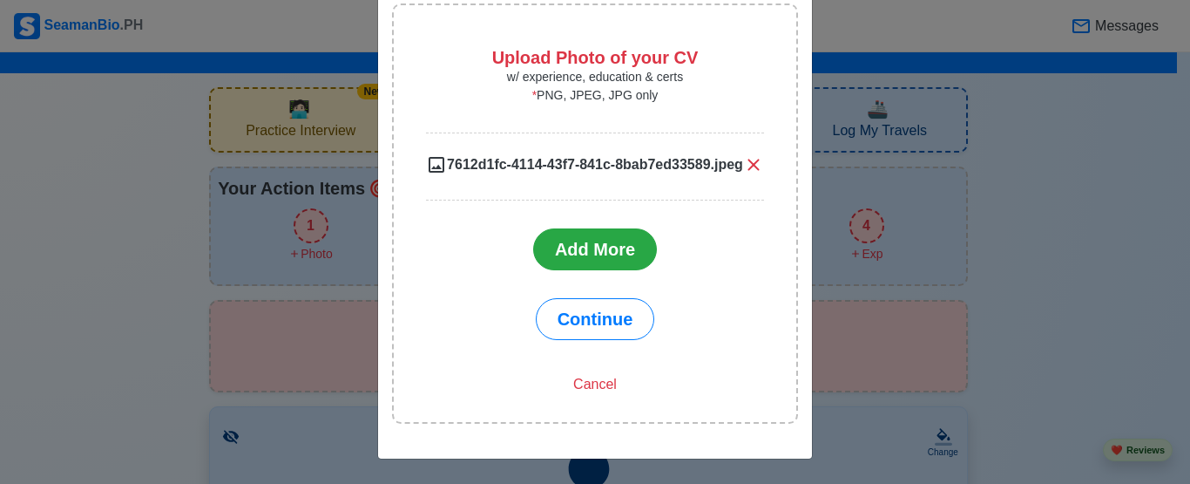
click at [431, 172] on icon at bounding box center [437, 165] width 16 height 16
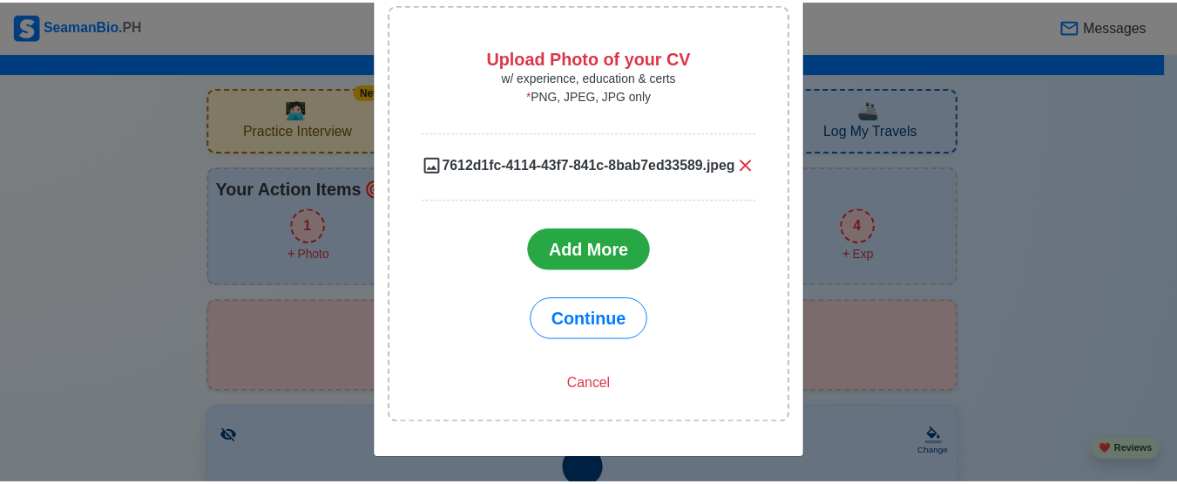
scroll to position [0, 0]
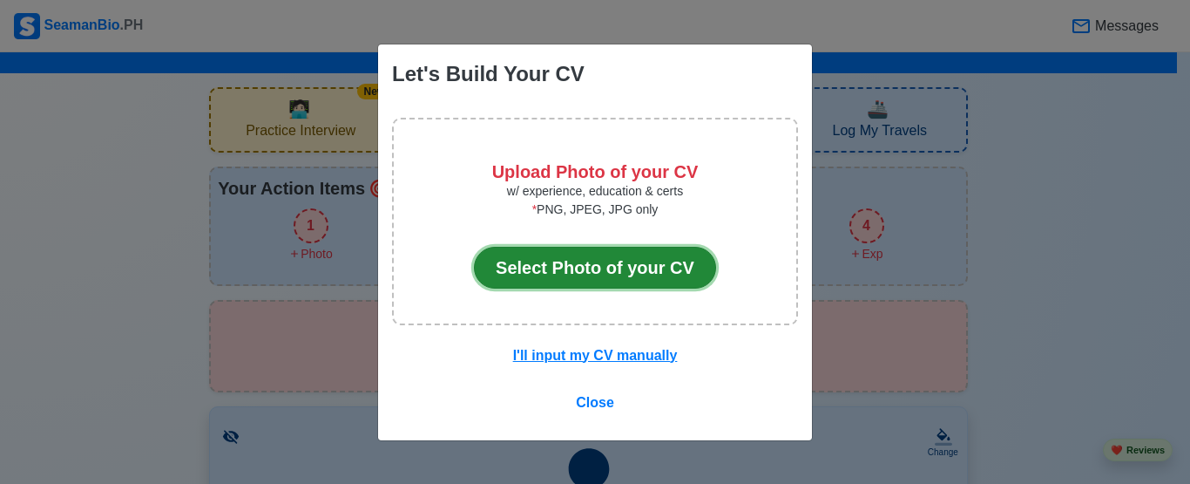
click at [562, 258] on button "Select Photo of your CV" at bounding box center [595, 268] width 242 height 42
click at [552, 266] on button "Select Photo of your CV" at bounding box center [595, 268] width 242 height 42
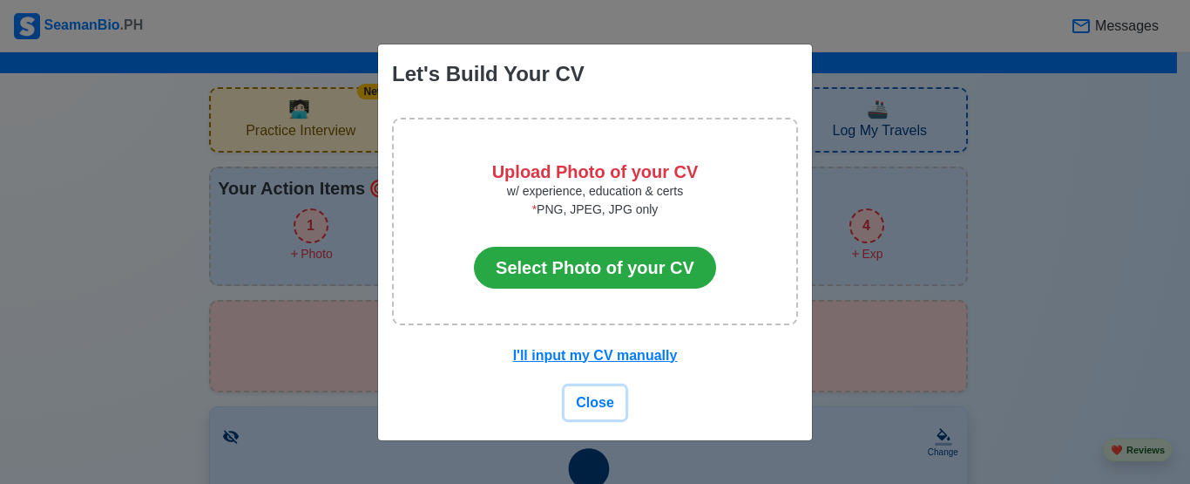
click at [593, 406] on span "Close" at bounding box center [595, 402] width 38 height 15
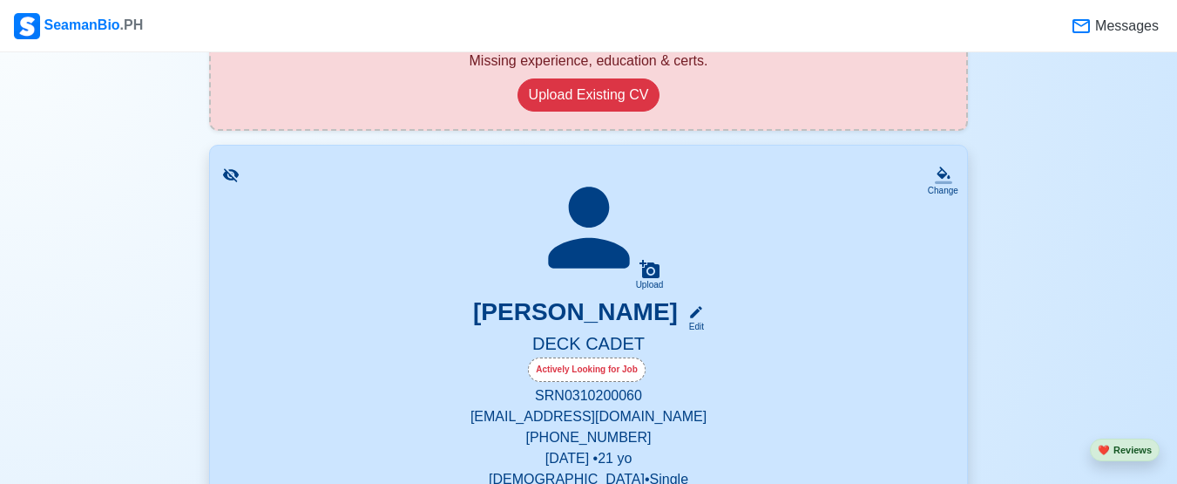
scroll to position [348, 0]
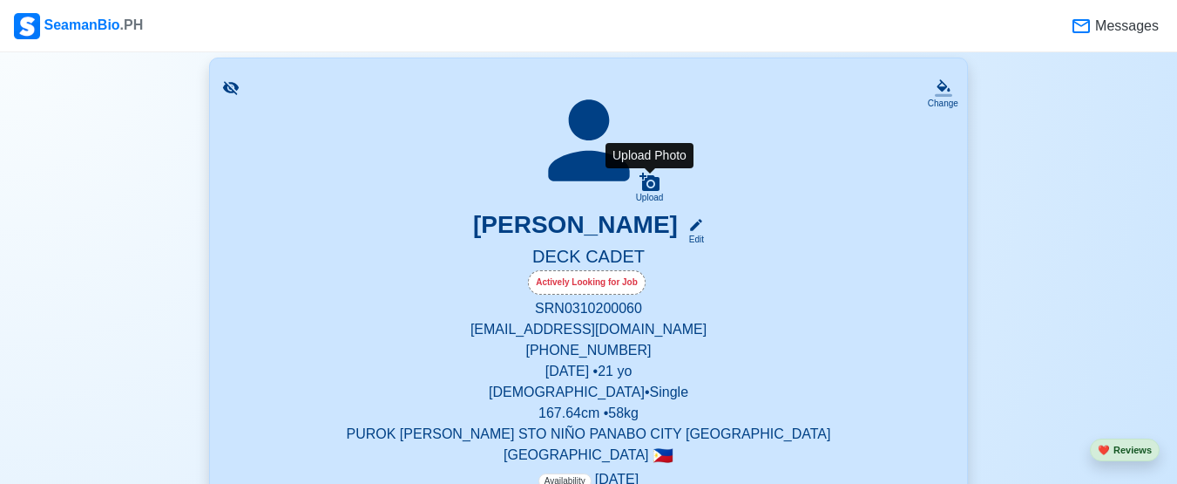
click at [641, 188] on icon at bounding box center [649, 182] width 21 height 21
click at [0, 0] on input "Upload" at bounding box center [0, 0] width 0 height 0
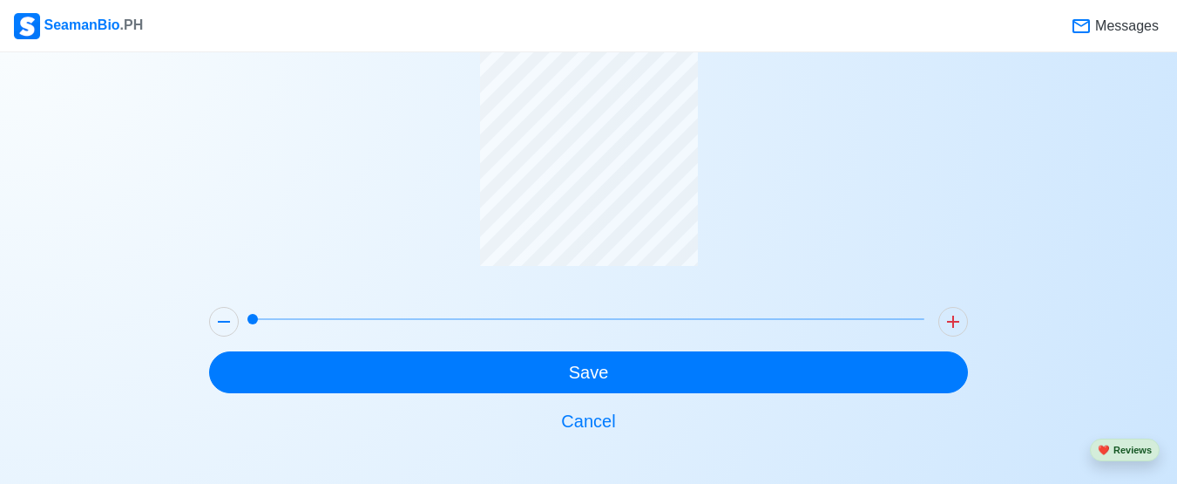
scroll to position [98, 0]
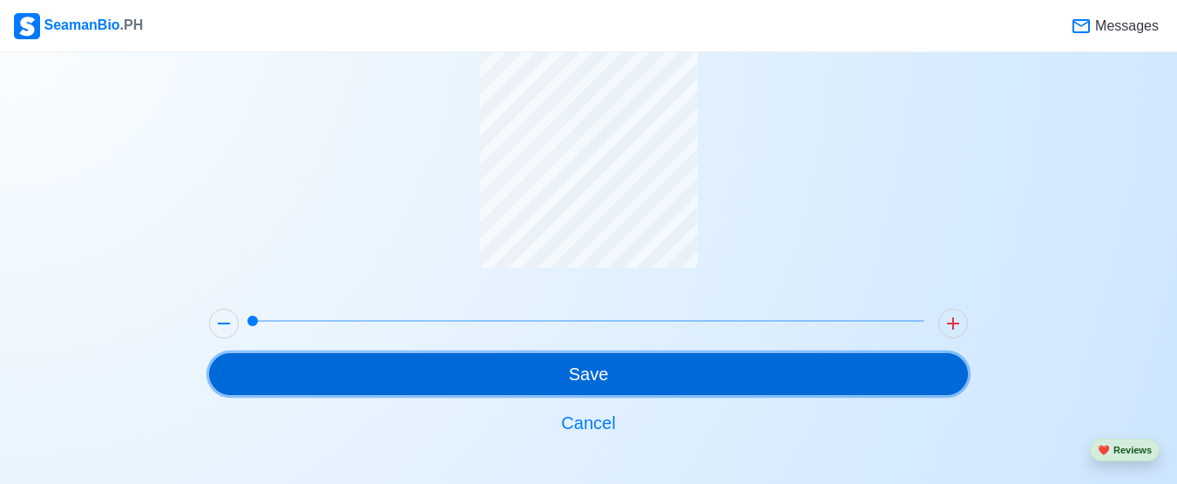
click at [573, 374] on button "Save" at bounding box center [588, 374] width 759 height 42
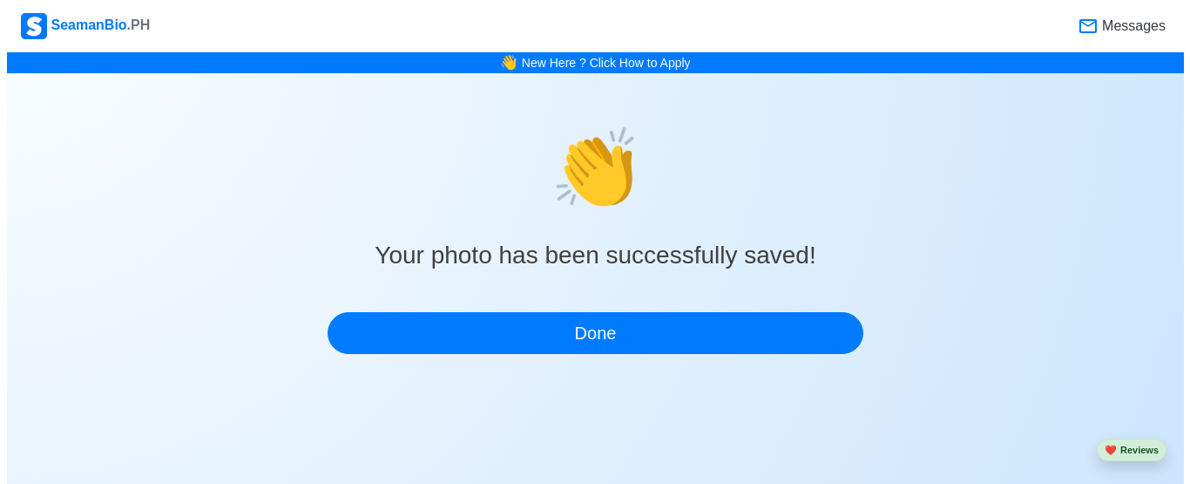
scroll to position [0, 0]
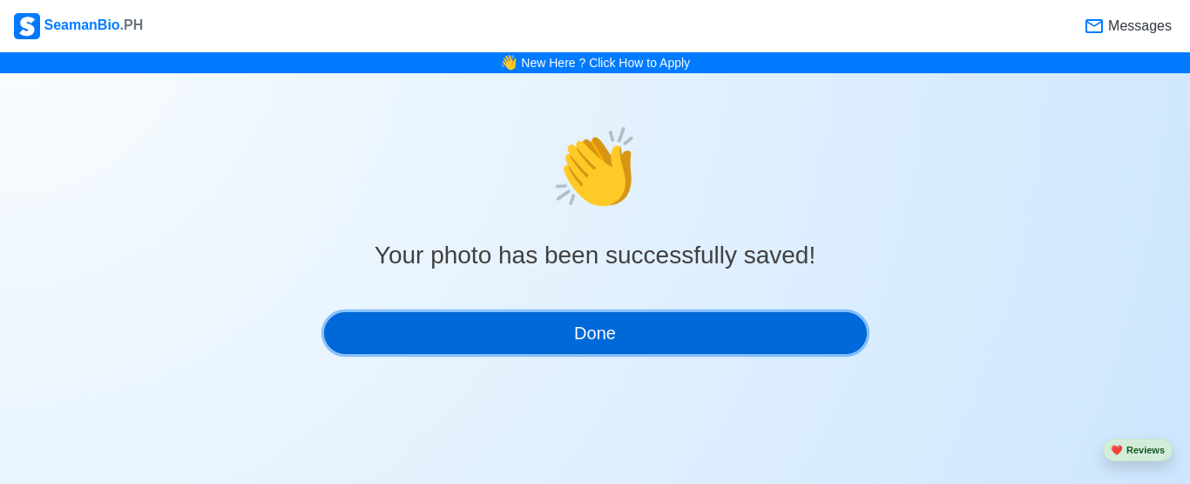
click at [590, 345] on button "Done" at bounding box center [595, 333] width 543 height 42
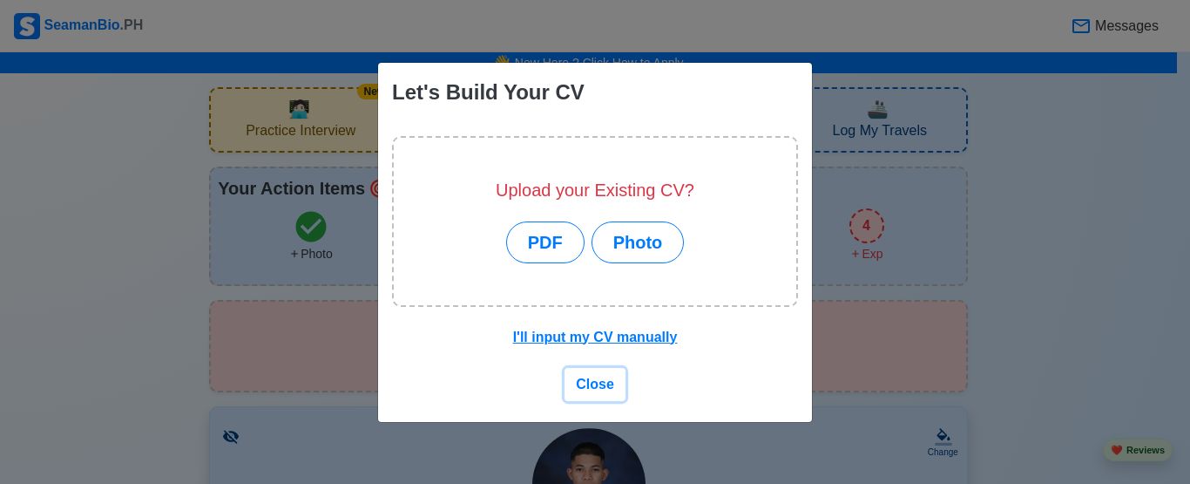
click at [602, 390] on span "Close" at bounding box center [595, 383] width 38 height 15
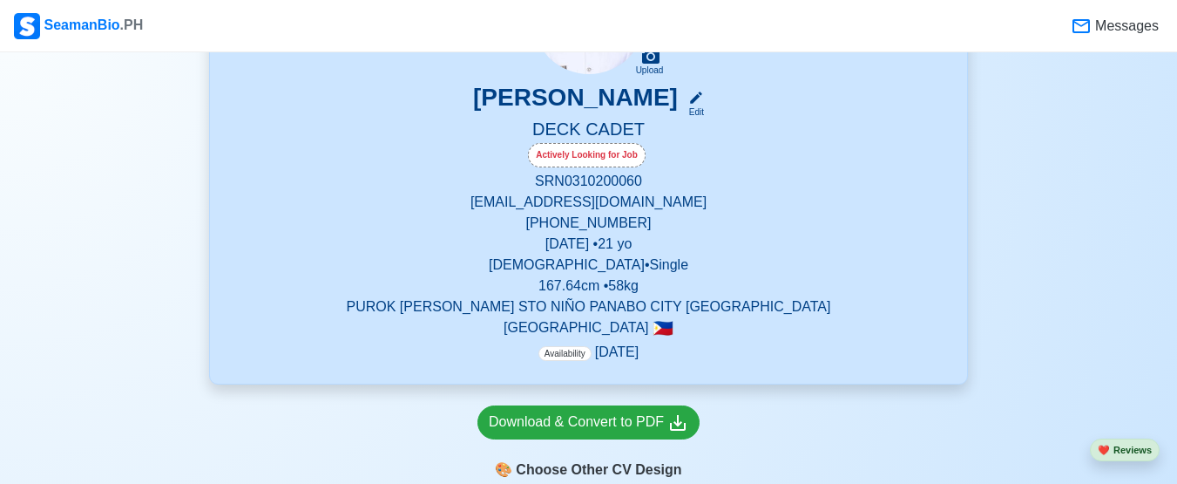
scroll to position [436, 0]
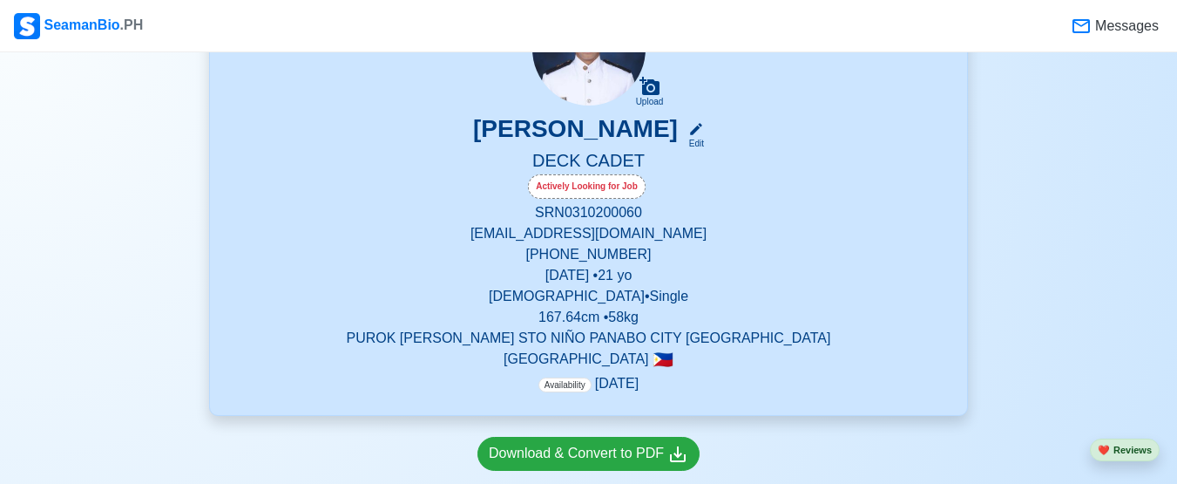
click at [500, 235] on p "reginepalerflores@gmail.com" at bounding box center [588, 233] width 715 height 21
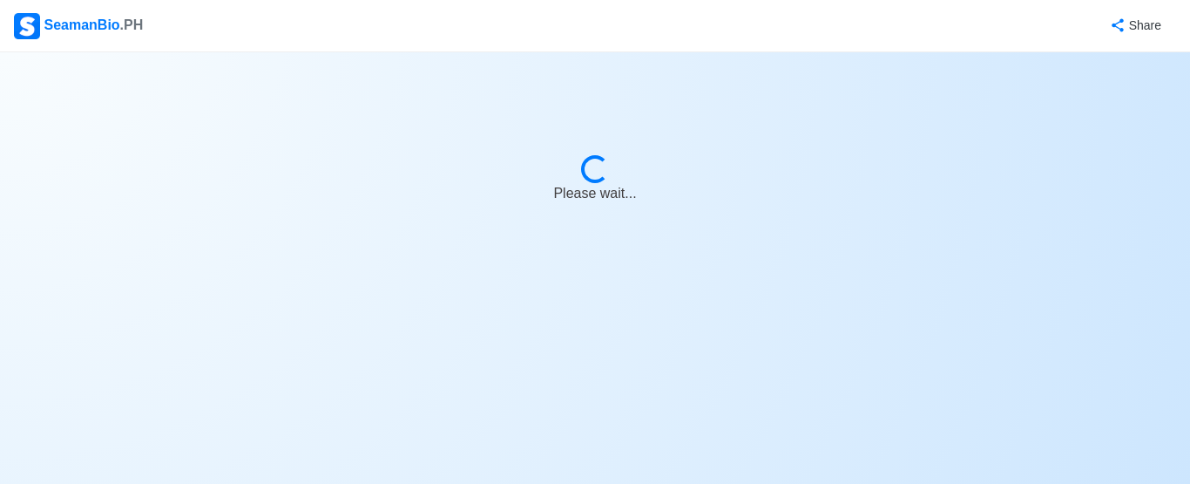
select select "Actively Looking for Job"
select select "Visible for Hiring"
select select "Single"
select select "Male"
select select "PH"
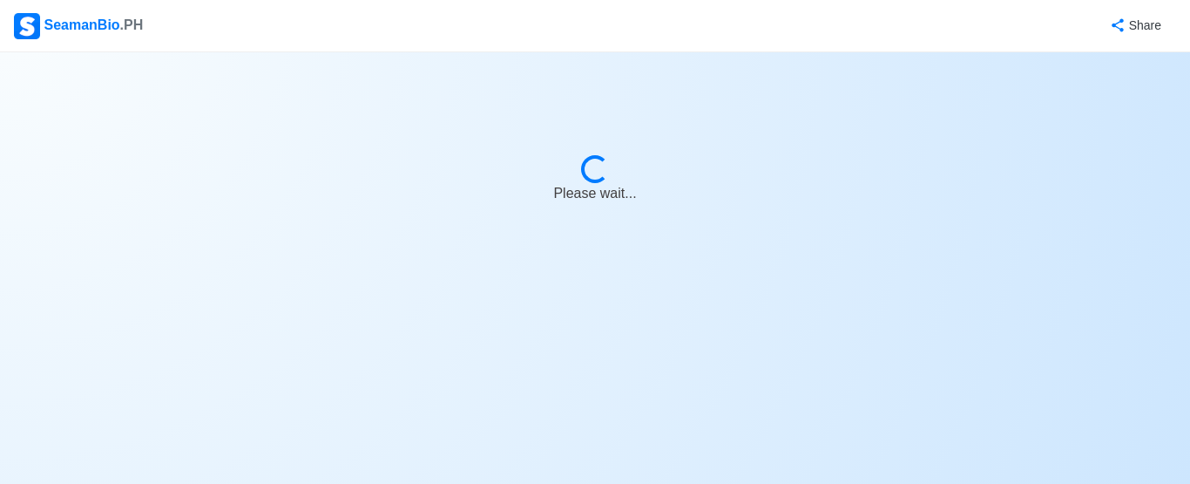
select select "1761926400000"
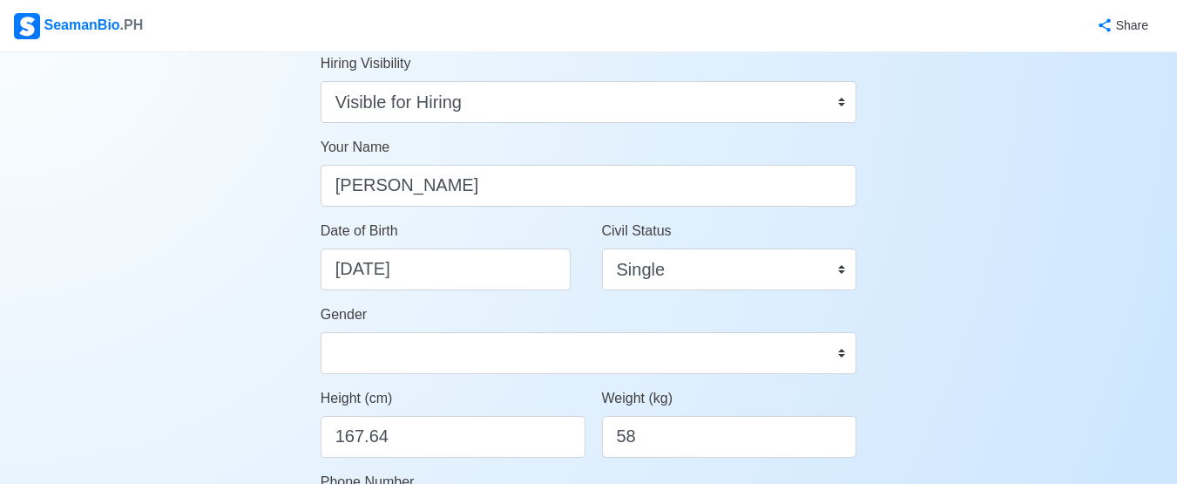
scroll to position [174, 0]
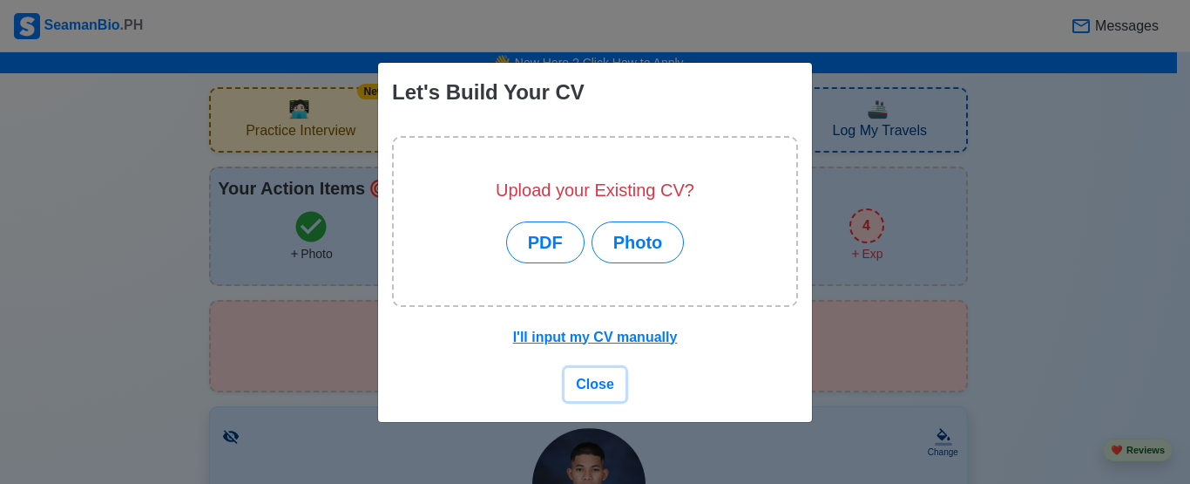
click at [593, 393] on button "Close" at bounding box center [595, 384] width 61 height 33
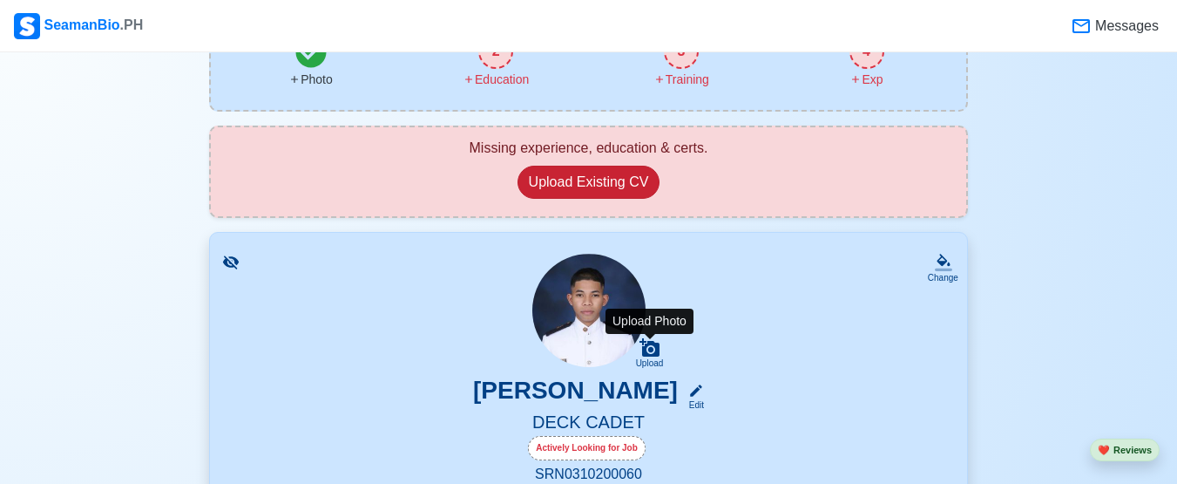
scroll to position [261, 0]
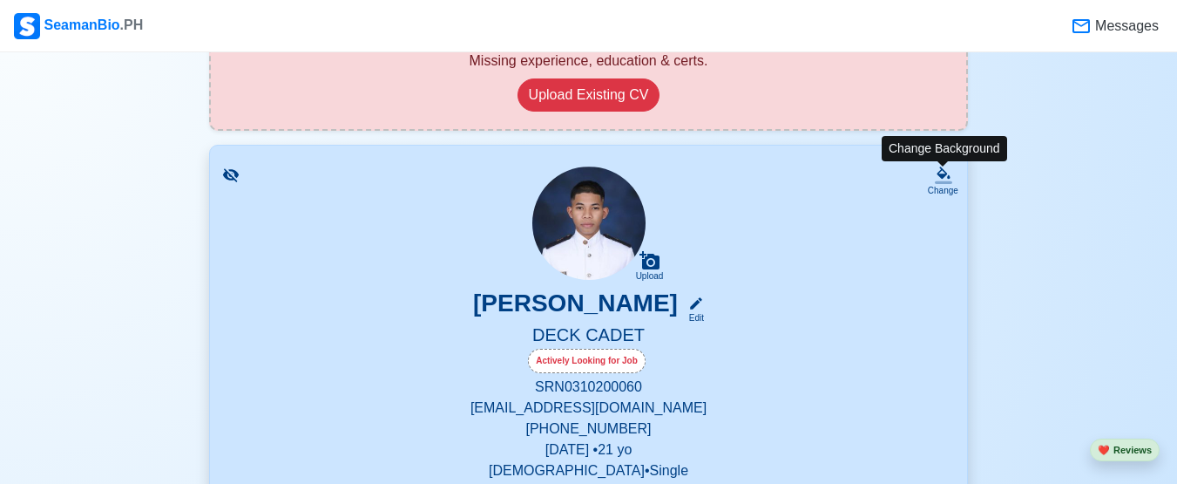
click at [939, 180] on icon at bounding box center [943, 174] width 17 height 17
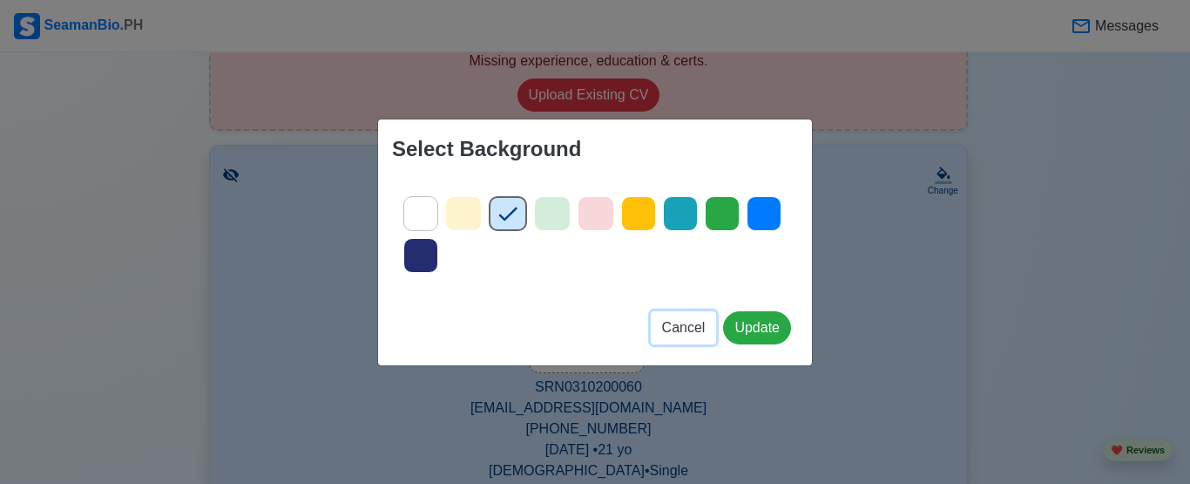
click at [680, 327] on span "Cancel" at bounding box center [684, 327] width 44 height 15
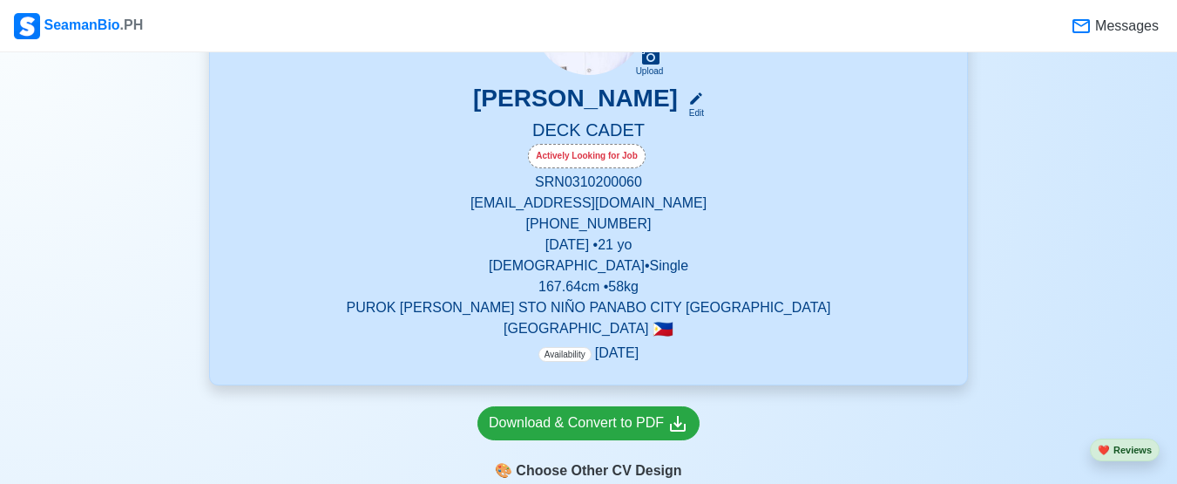
scroll to position [436, 0]
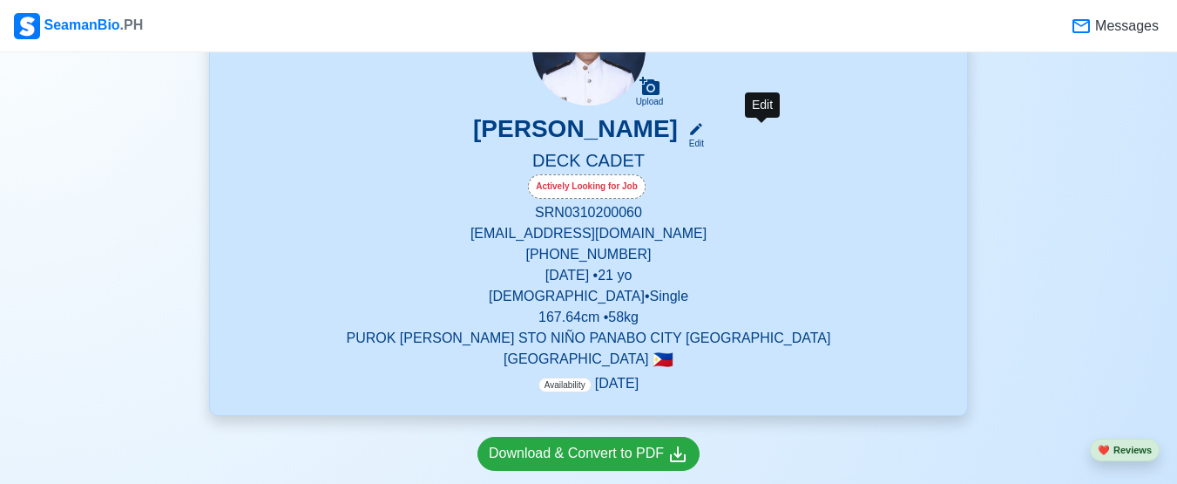
click at [704, 137] on icon at bounding box center [696, 129] width 16 height 16
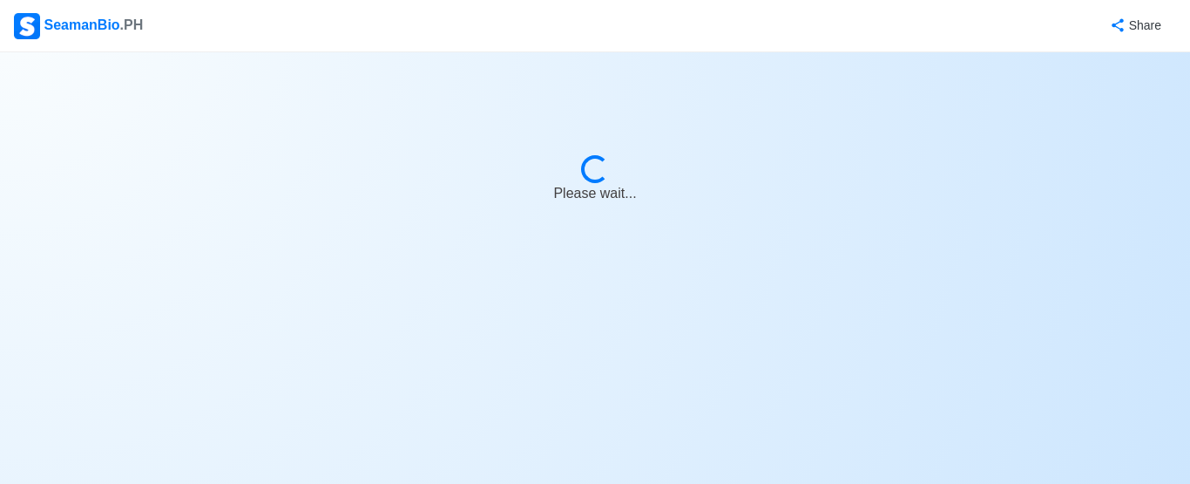
select select "Actively Looking for Job"
select select "Visible for Hiring"
select select "Single"
select select "Male"
select select "PH"
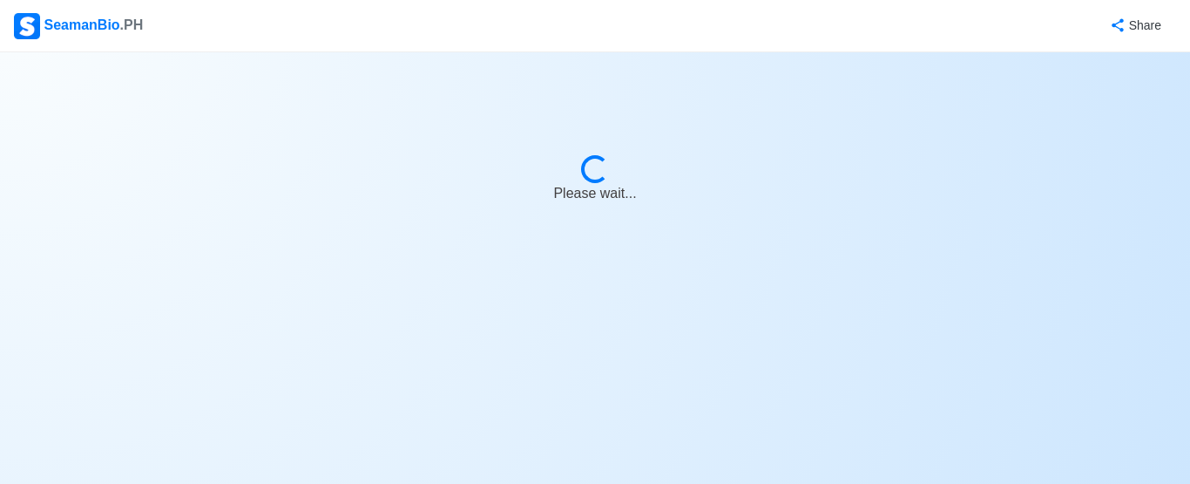
select select "1761926400000"
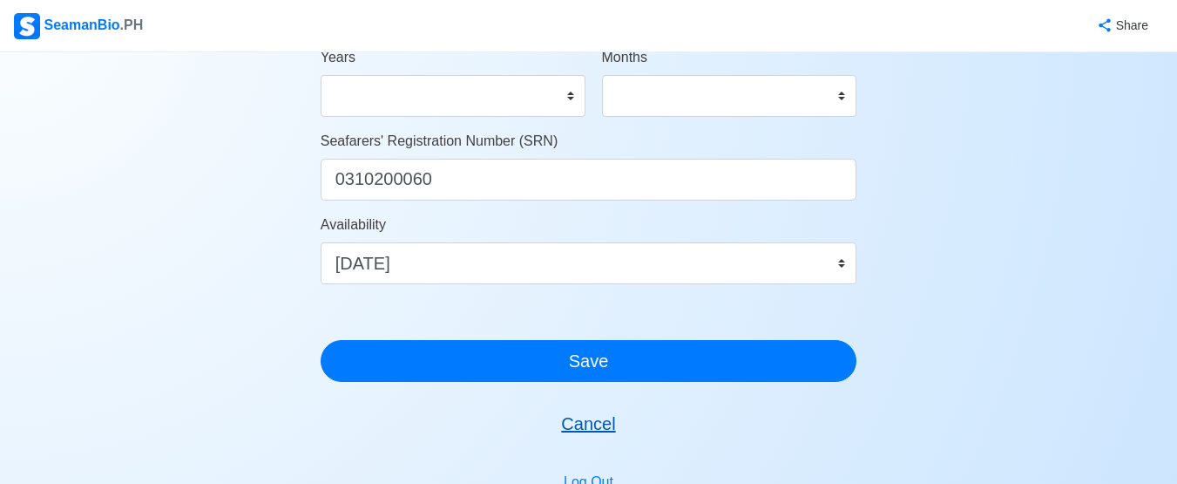
scroll to position [1025, 0]
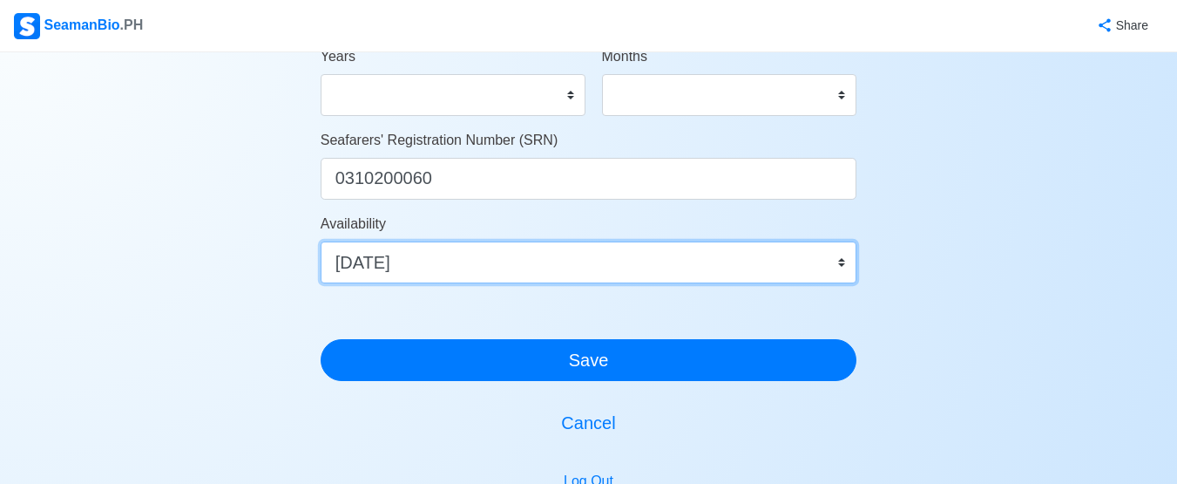
click at [839, 268] on select "Immediate Nov 2025 Dec 2025 Jan 2026 Feb 2026 Mar 2026 Apr 2026 May 2026 Jun 20…" at bounding box center [589, 262] width 537 height 42
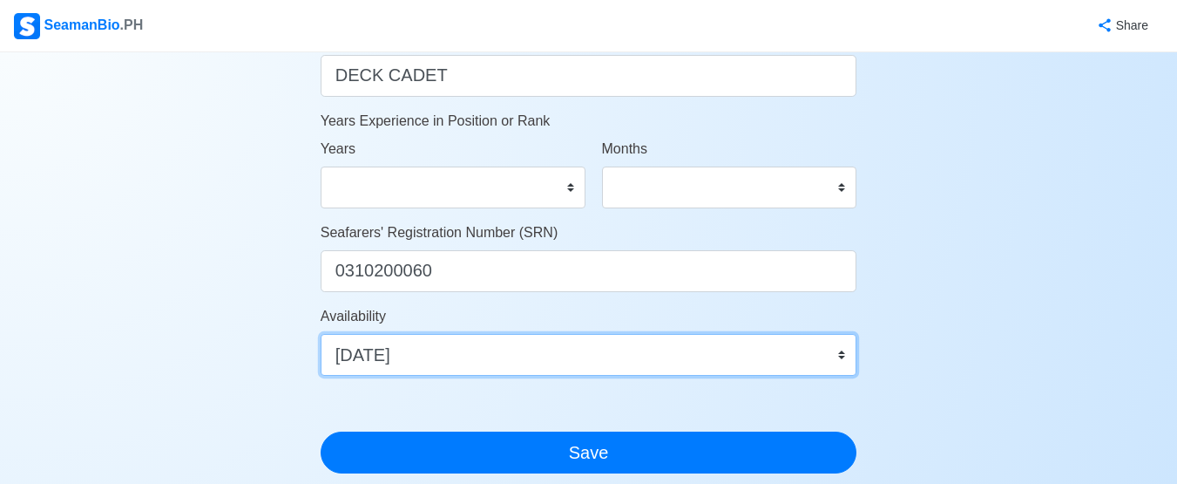
scroll to position [851, 0]
